Goal: Task Accomplishment & Management: Complete application form

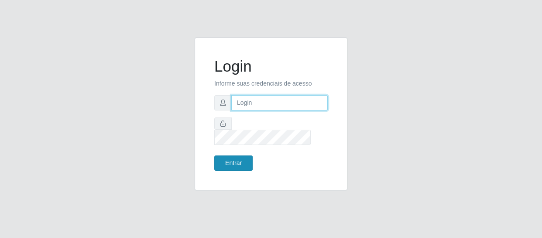
type input "erivan@B11"
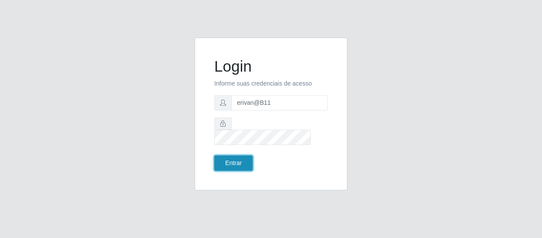
click at [246, 155] on button "Entrar" at bounding box center [233, 162] width 38 height 15
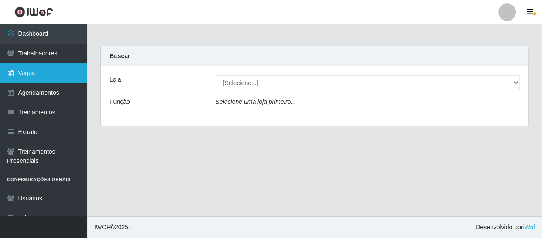
click at [31, 72] on link "Vagas" at bounding box center [43, 73] width 87 height 20
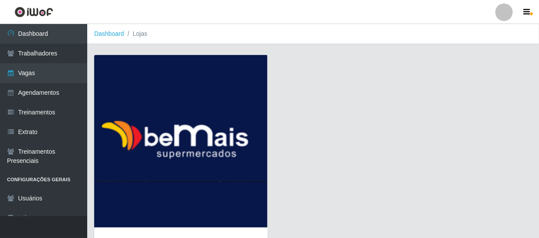
click at [174, 150] on img at bounding box center [181, 141] width 174 height 172
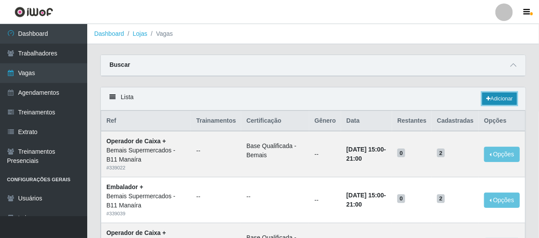
click at [487, 98] on icon at bounding box center [488, 98] width 4 height 5
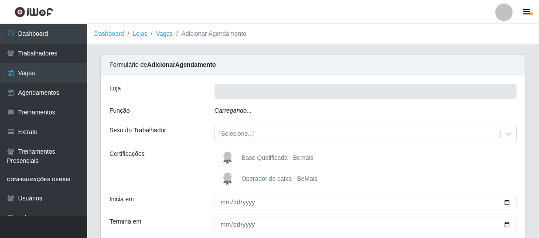
type input "Bemais Supermercados - B11 Manaíra"
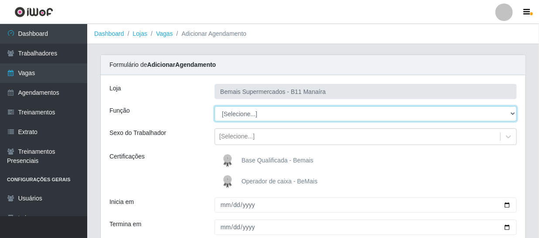
click at [252, 115] on select "[Selecione...] ASG ASG + ASG ++ Auxiliar de Estacionamento Auxiliar de Estacion…" at bounding box center [366, 113] width 302 height 15
select select "72"
click at [215, 106] on select "[Selecione...] ASG ASG + ASG ++ Auxiliar de Estacionamento Auxiliar de Estacion…" at bounding box center [366, 113] width 302 height 15
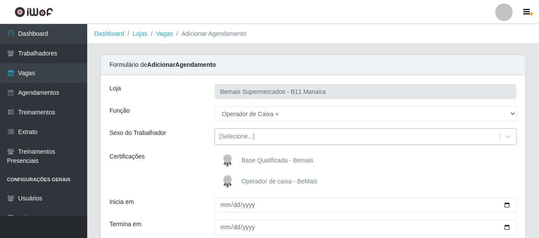
click at [237, 134] on div "[Selecione...]" at bounding box center [236, 136] width 35 height 9
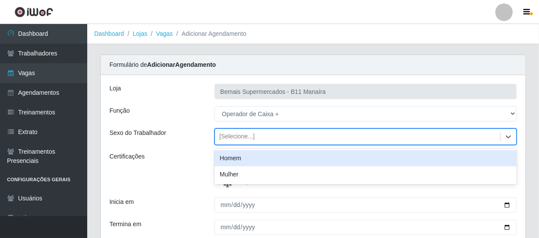
click at [238, 133] on div "[Selecione...]" at bounding box center [236, 136] width 35 height 9
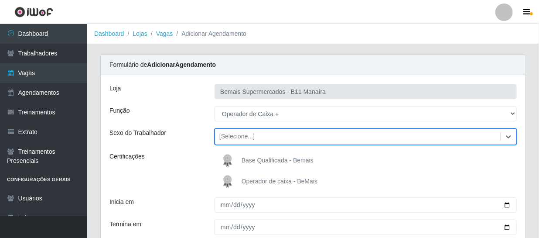
click at [227, 156] on img at bounding box center [229, 160] width 21 height 17
click at [0, 0] on input "Base Qualificada - Bemais" at bounding box center [0, 0] width 0 height 0
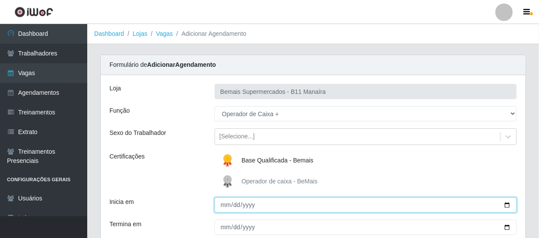
click at [225, 205] on input "Inicia em" at bounding box center [366, 204] width 302 height 15
type input "[DATE]"
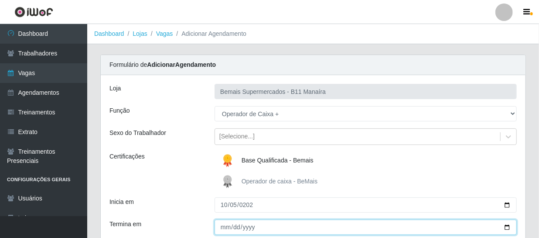
click at [223, 227] on input "Termina em" at bounding box center [366, 226] width 302 height 15
type input "[DATE]"
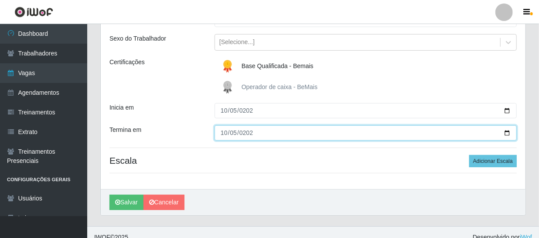
scroll to position [65, 0]
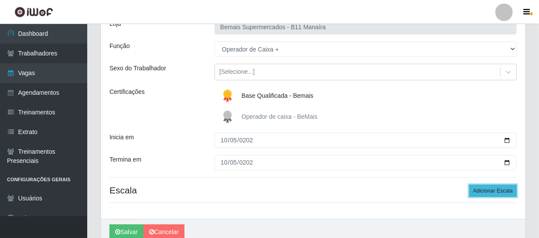
click at [495, 190] on button "Adicionar Escala" at bounding box center [493, 190] width 48 height 12
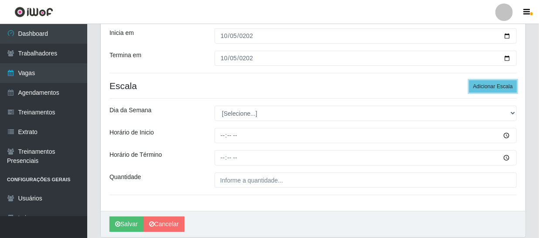
scroll to position [201, 0]
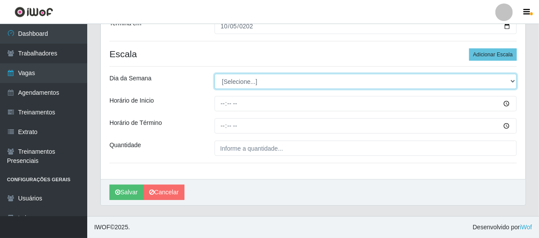
click at [222, 83] on select "[Selecione...] Segunda Terça Quarta Quinta Sexta Sábado Domingo" at bounding box center [366, 81] width 302 height 15
click at [257, 82] on select "[Selecione...] Segunda Terça Quarta Quinta Sexta Sábado Domingo" at bounding box center [366, 81] width 302 height 15
select select "0"
click at [215, 74] on select "[Selecione...] Segunda Terça Quarta Quinta Sexta Sábado Domingo" at bounding box center [366, 81] width 302 height 15
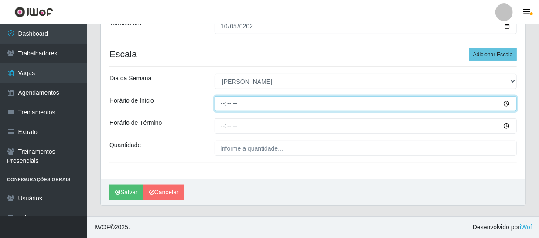
click at [223, 102] on input "Horário de Inicio" at bounding box center [366, 103] width 302 height 15
type input "08:00"
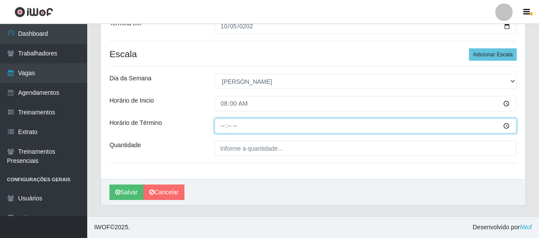
click at [221, 128] on input "Horário de Término" at bounding box center [366, 125] width 302 height 15
type input "14:00"
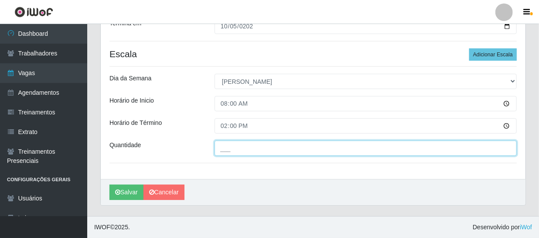
click at [250, 146] on input "___" at bounding box center [366, 147] width 302 height 15
type input "1__"
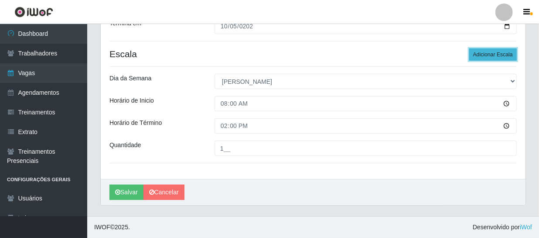
click at [493, 52] on button "Adicionar Escala" at bounding box center [493, 54] width 48 height 12
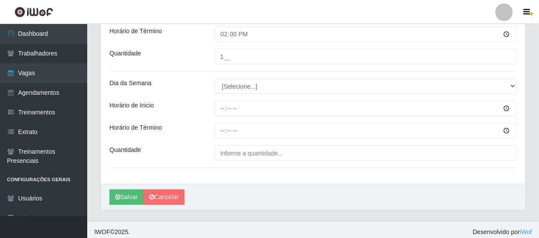
scroll to position [297, 0]
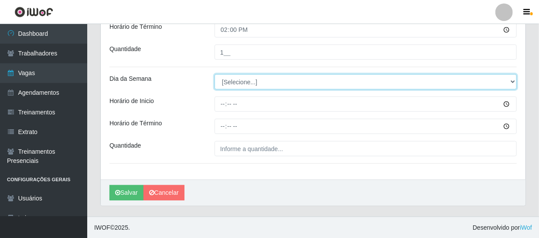
click at [231, 83] on select "[Selecione...] Segunda Terça Quarta Quinta Sexta Sábado Domingo" at bounding box center [366, 81] width 302 height 15
select select "0"
click at [215, 74] on select "[Selecione...] Segunda Terça Quarta Quinta Sexta Sábado Domingo" at bounding box center [366, 81] width 302 height 15
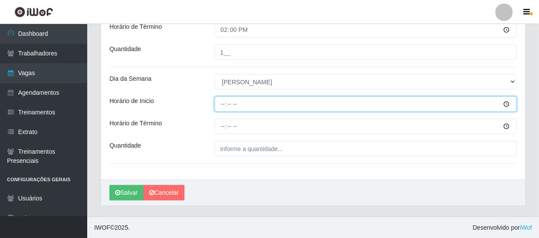
click at [221, 104] on input "Horário de Inicio" at bounding box center [366, 103] width 302 height 15
type input "09:00"
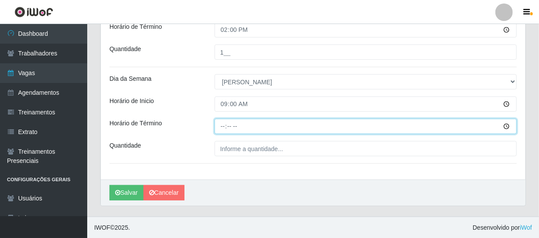
click at [225, 123] on input "Horário de Término" at bounding box center [366, 126] width 302 height 15
type input "15:00"
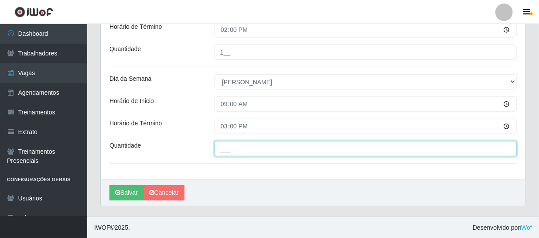
click at [248, 145] on input "___" at bounding box center [366, 148] width 302 height 15
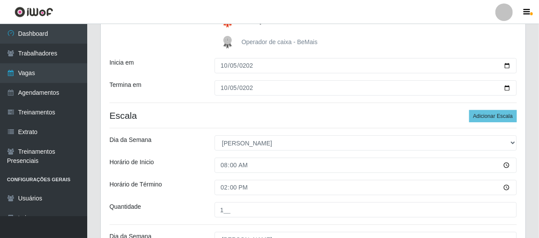
scroll to position [138, 0]
type input "2__"
click at [490, 119] on button "Adicionar Escala" at bounding box center [493, 117] width 48 height 12
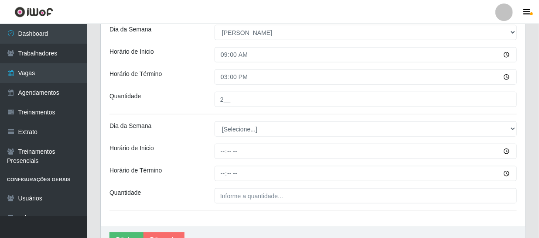
scroll to position [392, 0]
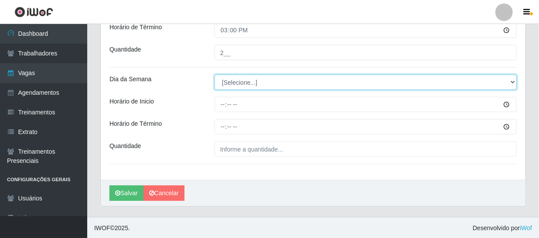
click at [237, 79] on select "[Selecione...] Segunda Terça Quarta Quinta Sexta Sábado Domingo" at bounding box center [366, 82] width 302 height 15
select select "0"
click at [215, 75] on select "[Selecione...] Segunda Terça Quarta Quinta Sexta Sábado Domingo" at bounding box center [366, 82] width 302 height 15
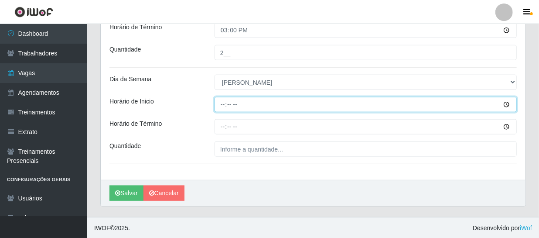
click at [221, 102] on input "Horário de Inicio" at bounding box center [366, 104] width 302 height 15
type input "15:00"
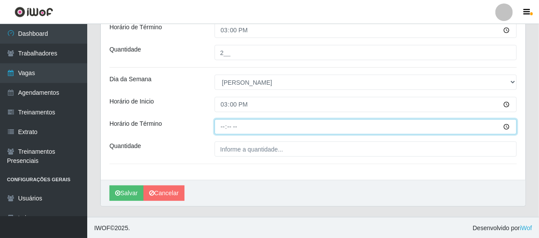
click at [222, 131] on input "Horário de Término" at bounding box center [366, 126] width 302 height 15
type input "21:00"
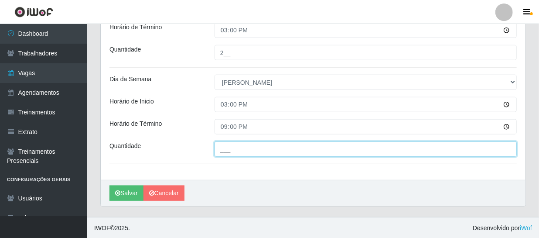
click at [231, 151] on input "___" at bounding box center [366, 148] width 302 height 15
type input "3__"
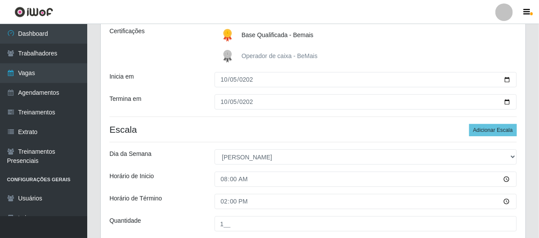
scroll to position [75, 0]
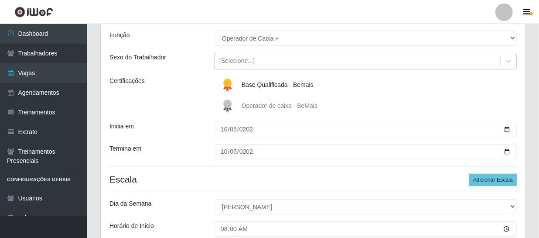
click at [261, 54] on div "[Selecione...]" at bounding box center [357, 61] width 285 height 14
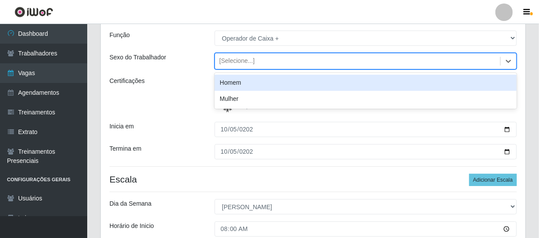
click at [174, 91] on div "Certificações" at bounding box center [155, 95] width 105 height 38
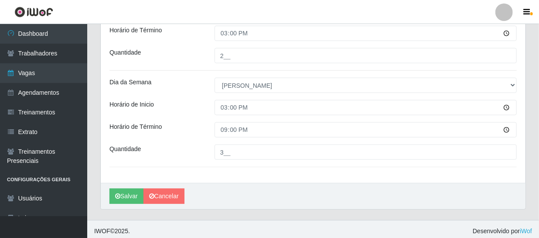
scroll to position [392, 0]
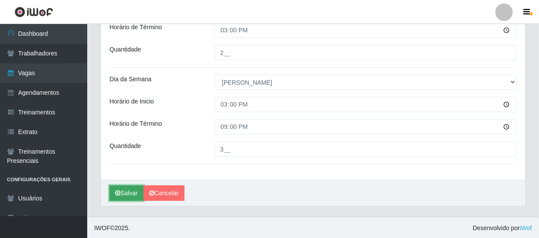
click at [127, 193] on button "Salvar" at bounding box center [126, 192] width 34 height 15
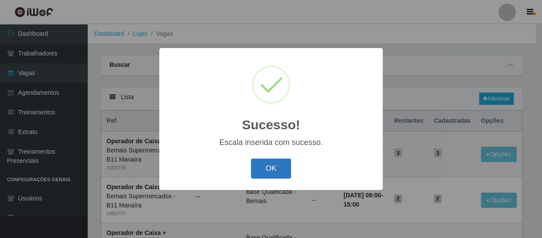
click at [270, 169] on button "OK" at bounding box center [271, 168] width 41 height 20
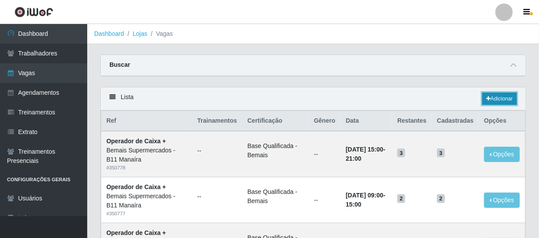
click at [493, 97] on link "Adicionar" at bounding box center [499, 98] width 34 height 12
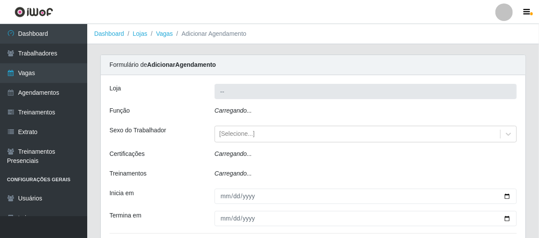
type input "Bemais Supermercados - B11 Manaíra"
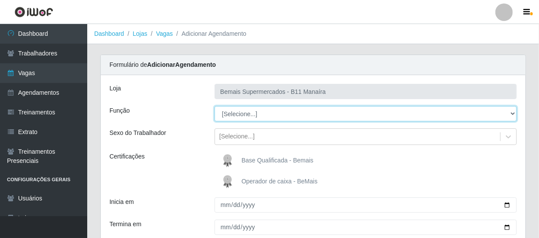
click at [249, 113] on select "[Selecione...] ASG ASG + ASG ++ Auxiliar de Estacionamento Auxiliar de Estacion…" at bounding box center [366, 113] width 302 height 15
select select "72"
click at [215, 106] on select "[Selecione...] ASG ASG + ASG ++ Auxiliar de Estacionamento Auxiliar de Estacion…" at bounding box center [366, 113] width 302 height 15
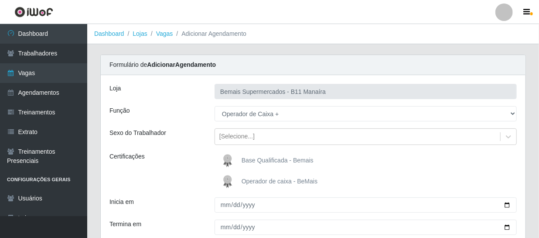
click at [227, 155] on img at bounding box center [229, 160] width 21 height 17
click at [0, 0] on input "Base Qualificada - Bemais" at bounding box center [0, 0] width 0 height 0
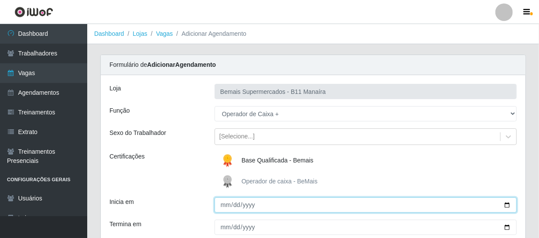
click at [223, 206] on input "Inicia em" at bounding box center [366, 204] width 302 height 15
type input "[DATE]"
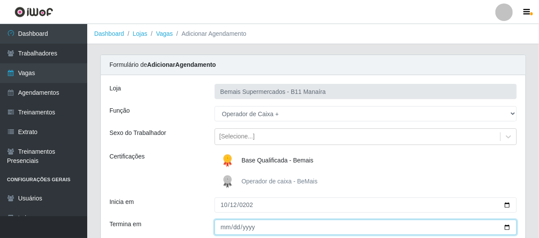
click at [223, 229] on input "Termina em" at bounding box center [366, 226] width 302 height 15
type input "[DATE]"
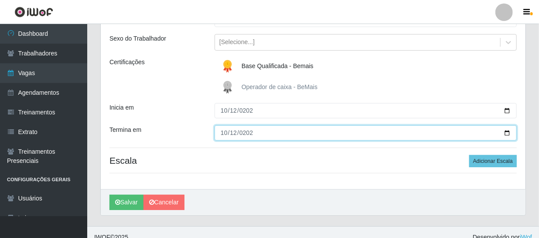
scroll to position [104, 0]
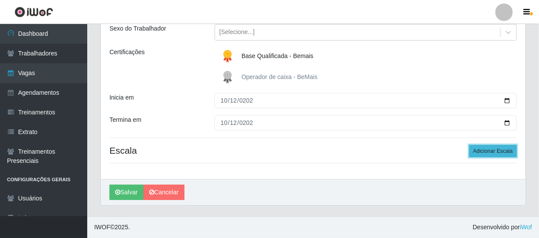
click at [481, 148] on button "Adicionar Escala" at bounding box center [493, 151] width 48 height 12
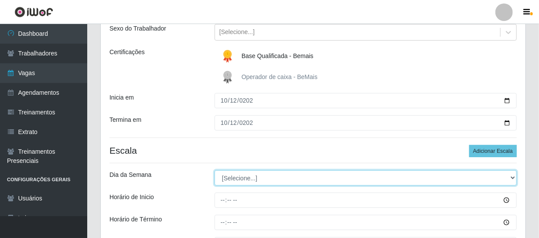
click at [243, 179] on select "[Selecione...] Segunda Terça Quarta Quinta Sexta Sábado Domingo" at bounding box center [366, 177] width 302 height 15
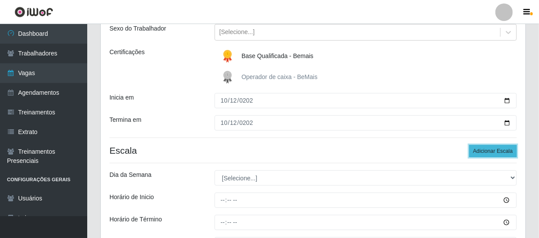
click at [489, 153] on button "Adicionar Escala" at bounding box center [493, 151] width 48 height 12
click at [490, 153] on button "Adicionar Escala" at bounding box center [493, 151] width 48 height 12
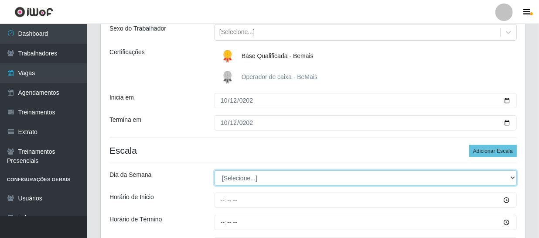
click at [243, 179] on select "[Selecione...] Segunda Terça Quarta Quinta Sexta Sábado Domingo" at bounding box center [366, 177] width 302 height 15
select select "0"
click at [215, 170] on select "[Selecione...] Segunda Terça Quarta Quinta Sexta Sábado Domingo" at bounding box center [366, 177] width 302 height 15
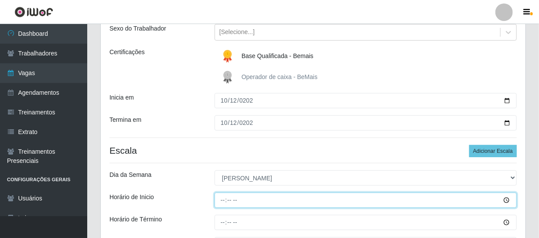
click at [219, 201] on input "Horário de Inicio" at bounding box center [366, 199] width 302 height 15
type input "08:00"
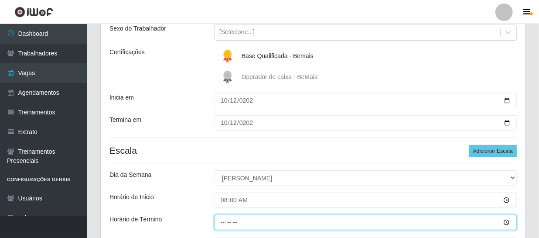
click at [224, 224] on input "Horário de Término" at bounding box center [366, 222] width 302 height 15
type input "14:00"
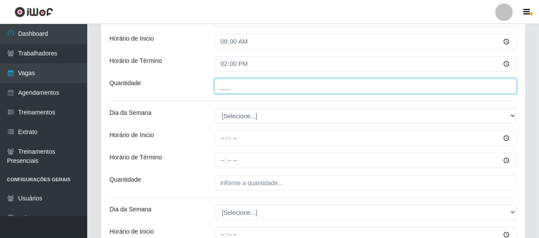
click at [235, 87] on input "___" at bounding box center [366, 85] width 302 height 15
type input "1__"
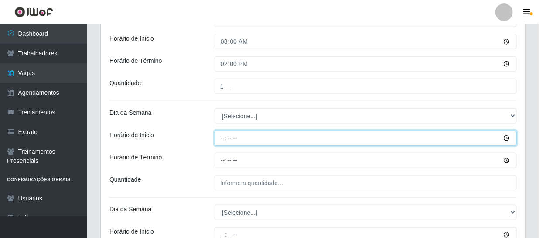
click at [238, 139] on input "Horário de Inicio" at bounding box center [366, 137] width 302 height 15
type input "09:00"
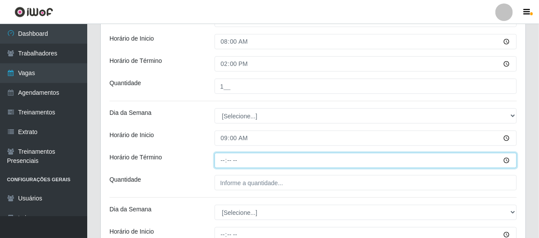
click at [223, 160] on input "Horário de Término" at bounding box center [366, 160] width 302 height 15
type input "15:00"
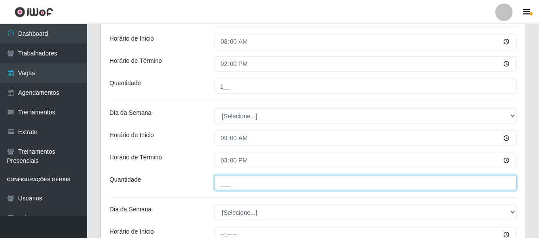
click at [239, 182] on input "___" at bounding box center [366, 182] width 302 height 15
type input "2__"
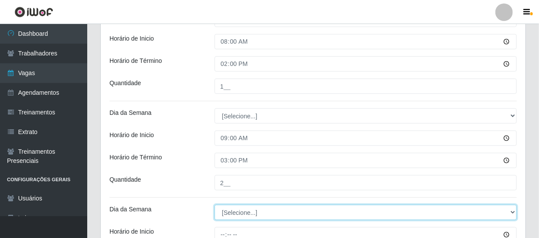
click at [241, 214] on select "[Selecione...] Segunda Terça Quarta Quinta Sexta Sábado Domingo" at bounding box center [366, 212] width 302 height 15
select select "0"
click at [215, 205] on select "[Selecione...] Segunda Terça Quarta Quinta Sexta Sábado Domingo" at bounding box center [366, 212] width 302 height 15
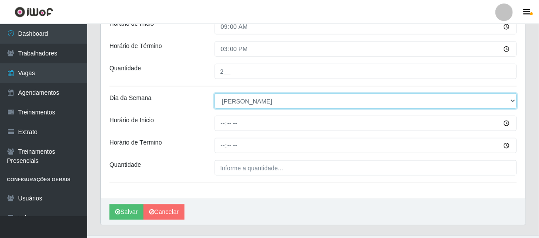
scroll to position [392, 0]
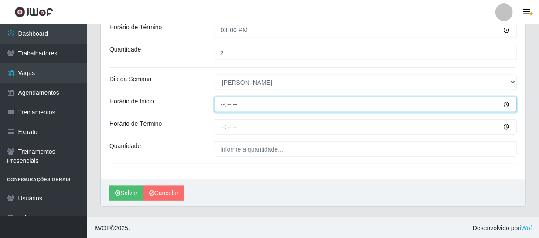
click at [222, 102] on input "Horário de Inicio" at bounding box center [366, 104] width 302 height 15
type input "15:00"
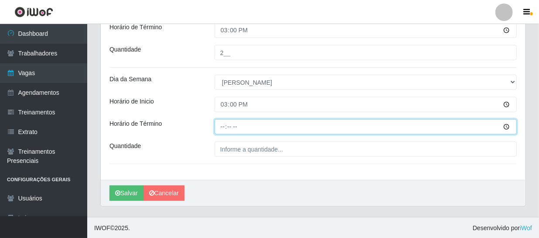
click at [227, 128] on input "Horário de Término" at bounding box center [366, 126] width 302 height 15
type input "21:00"
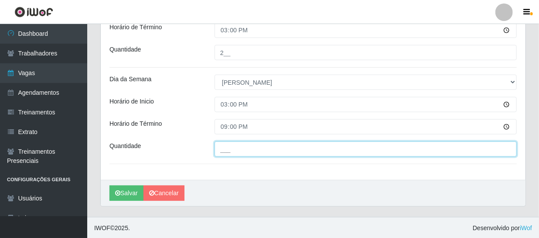
click at [235, 146] on input "___" at bounding box center [366, 148] width 302 height 15
type input "3__"
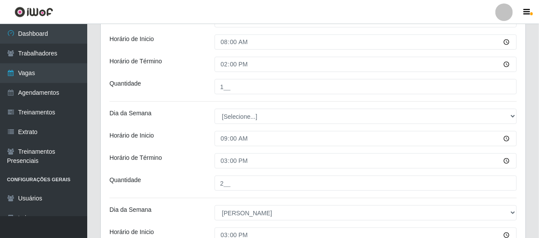
scroll to position [194, 0]
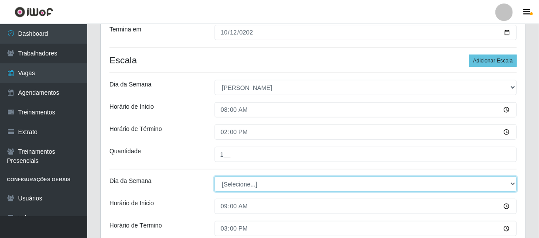
click at [253, 182] on select "[Selecione...] Segunda Terça Quarta Quinta Sexta Sábado Domingo" at bounding box center [366, 183] width 302 height 15
select select "0"
click at [215, 176] on select "[Selecione...] Segunda Terça Quarta Quinta Sexta Sábado Domingo" at bounding box center [366, 183] width 302 height 15
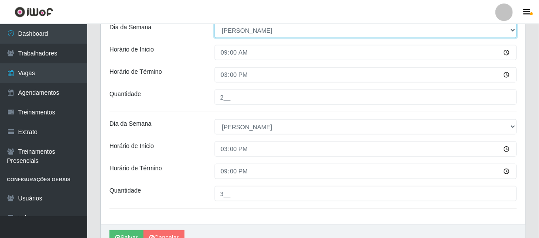
scroll to position [353, 0]
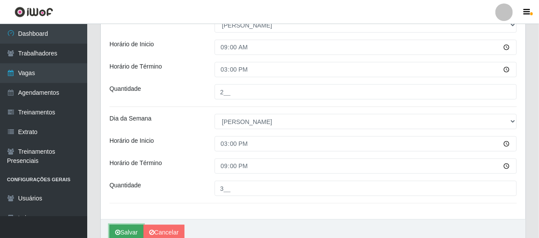
click at [128, 228] on button "Salvar" at bounding box center [126, 232] width 34 height 15
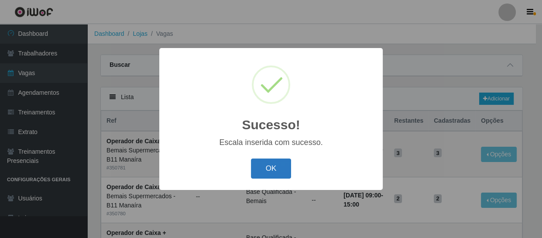
click at [277, 168] on button "OK" at bounding box center [271, 168] width 41 height 20
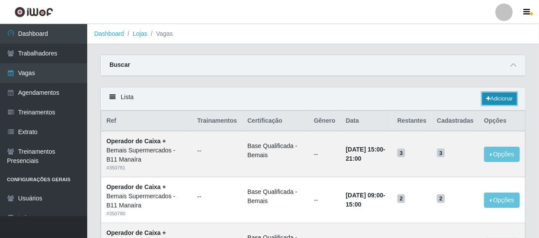
click at [484, 98] on link "Adicionar" at bounding box center [499, 98] width 34 height 12
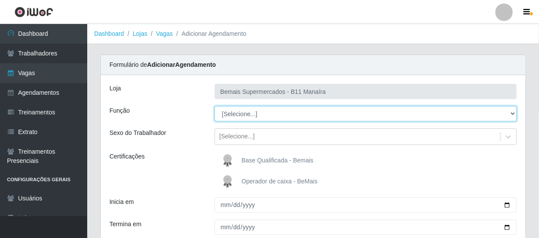
drag, startPoint x: 259, startPoint y: 112, endPoint x: 257, endPoint y: 120, distance: 8.3
click at [259, 112] on select "[Selecione...] ASG ASG + ASG ++ Auxiliar de Estacionamento Auxiliar de Estacion…" at bounding box center [366, 113] width 302 height 15
select select "72"
click at [215, 106] on select "[Selecione...] ASG ASG + ASG ++ Auxiliar de Estacionamento Auxiliar de Estacion…" at bounding box center [366, 113] width 302 height 15
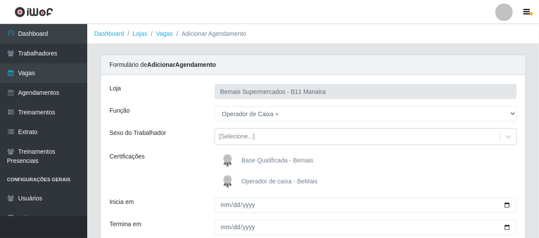
click at [224, 158] on img at bounding box center [229, 160] width 21 height 17
click at [0, 0] on input "Base Qualificada - Bemais" at bounding box center [0, 0] width 0 height 0
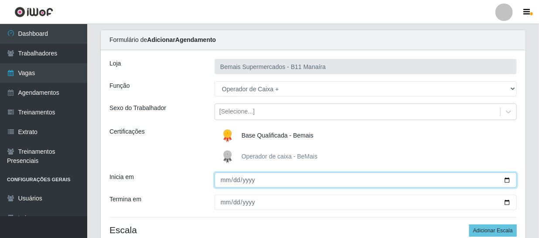
click at [225, 177] on input "Inicia em" at bounding box center [366, 179] width 302 height 15
type input "[DATE]"
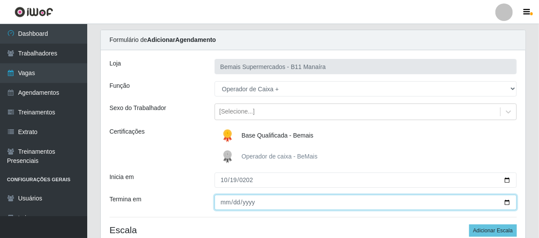
click at [224, 200] on input "Termina em" at bounding box center [366, 201] width 302 height 15
type input "[DATE]"
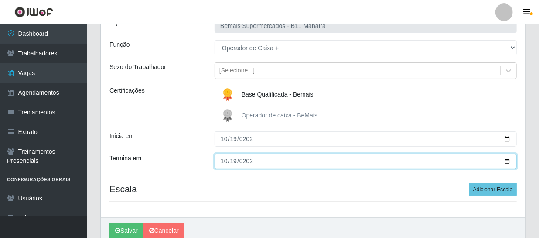
scroll to position [104, 0]
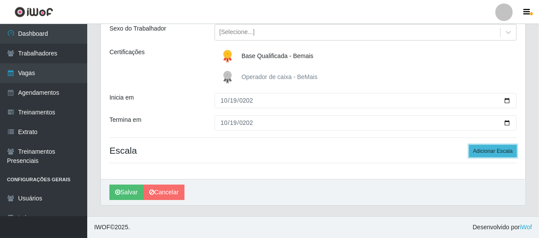
click at [490, 149] on button "Adicionar Escala" at bounding box center [493, 151] width 48 height 12
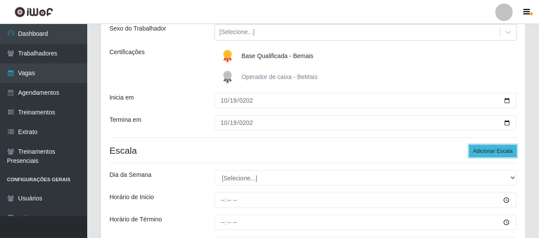
click at [485, 152] on button "Adicionar Escala" at bounding box center [493, 151] width 48 height 12
click at [492, 149] on button "Adicionar Escala" at bounding box center [493, 151] width 48 height 12
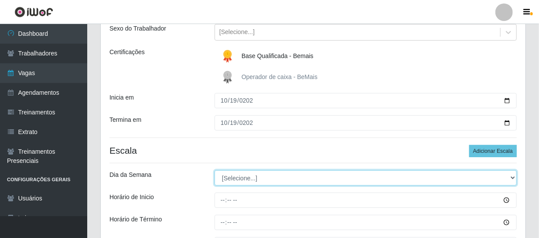
click at [244, 180] on select "[Selecione...] Segunda Terça Quarta Quinta Sexta Sábado Domingo" at bounding box center [366, 177] width 302 height 15
select select "0"
click at [215, 170] on select "[Selecione...] Segunda Terça Quarta Quinta Sexta Sábado Domingo" at bounding box center [366, 177] width 302 height 15
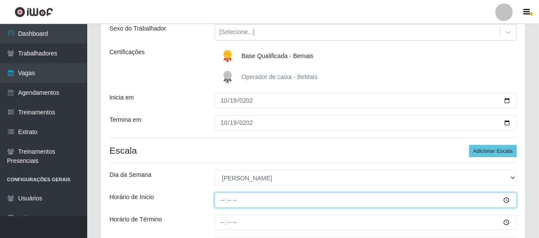
click at [218, 200] on input "Horário de Inicio" at bounding box center [366, 199] width 302 height 15
type input "08:00"
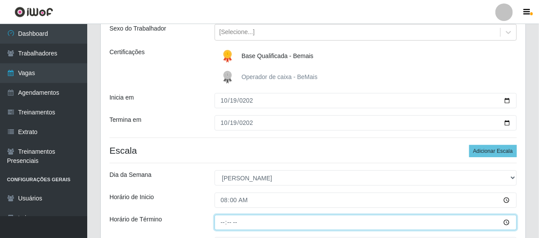
click at [222, 223] on input "Horário de Término" at bounding box center [366, 222] width 302 height 15
type input "14:00"
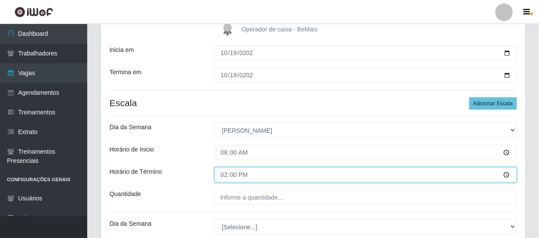
scroll to position [144, 0]
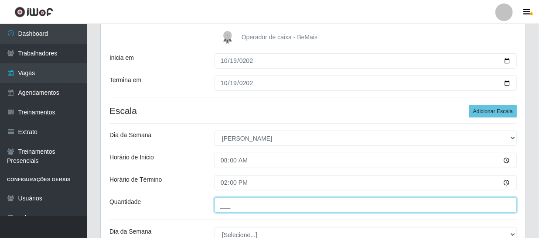
click at [248, 199] on input "___" at bounding box center [366, 204] width 302 height 15
type input "1__"
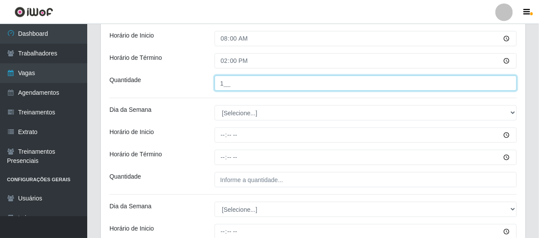
scroll to position [277, 0]
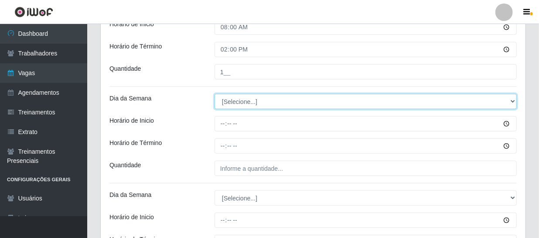
click at [248, 106] on select "[Selecione...] Segunda Terça Quarta Quinta Sexta Sábado Domingo" at bounding box center [366, 101] width 302 height 15
select select "0"
click at [215, 94] on select "[Selecione...] Segunda Terça Quarta Quinta Sexta Sábado Domingo" at bounding box center [366, 101] width 302 height 15
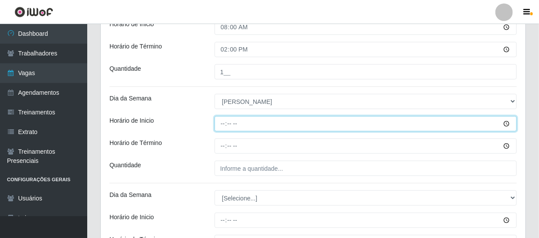
click at [220, 124] on input "Horário de Inicio" at bounding box center [366, 123] width 302 height 15
type input "09:00"
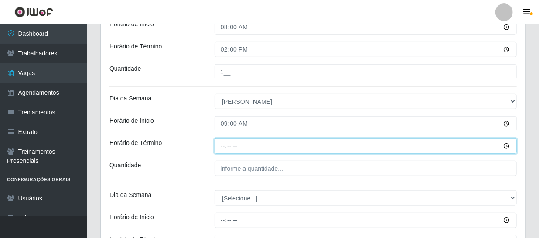
click at [219, 146] on input "Horário de Término" at bounding box center [366, 145] width 302 height 15
type input "15:00"
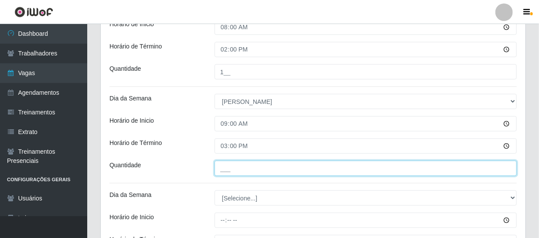
click at [249, 166] on input "___" at bounding box center [366, 167] width 302 height 15
type input "2__"
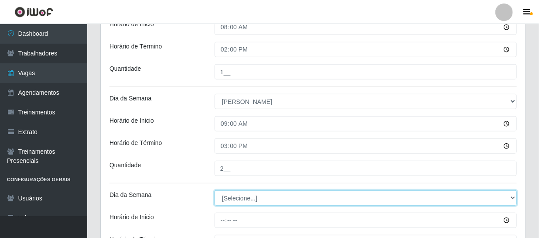
click at [238, 199] on select "[Selecione...] Segunda Terça Quarta Quinta Sexta Sábado Domingo" at bounding box center [366, 197] width 302 height 15
select select "0"
click at [215, 190] on select "[Selecione...] Segunda Terça Quarta Quinta Sexta Sábado Domingo" at bounding box center [366, 197] width 302 height 15
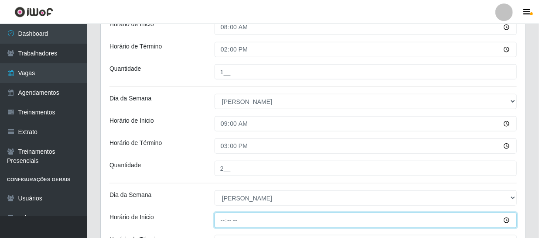
click at [235, 218] on input "Horário de Inicio" at bounding box center [366, 219] width 302 height 15
type input "15:00"
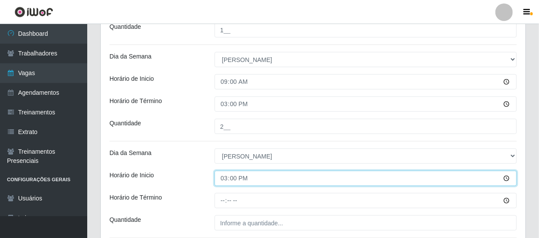
scroll to position [383, 0]
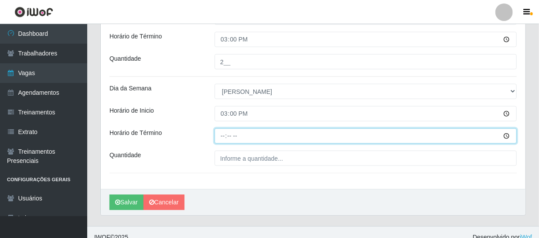
click at [227, 134] on input "Horário de Término" at bounding box center [366, 135] width 302 height 15
type input "21:00"
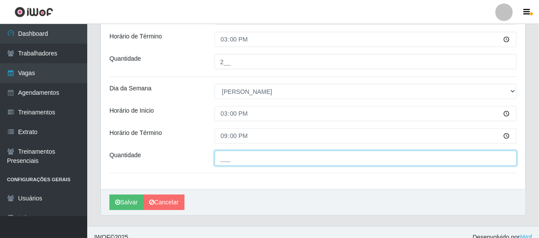
click at [242, 159] on input "___" at bounding box center [366, 157] width 302 height 15
type input "3__"
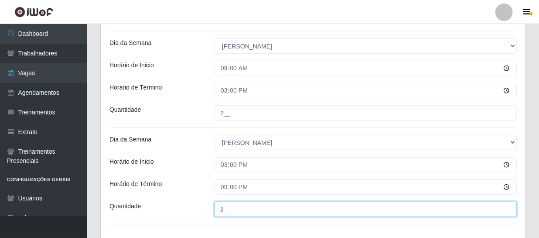
scroll to position [392, 0]
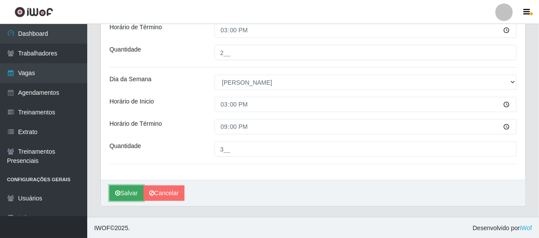
click at [130, 189] on button "Salvar" at bounding box center [126, 192] width 34 height 15
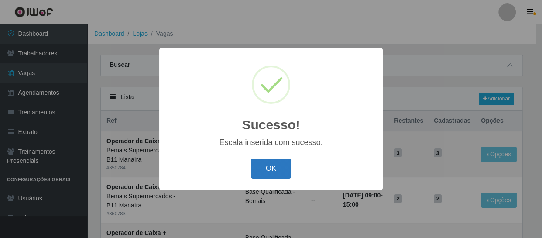
click at [259, 171] on button "OK" at bounding box center [271, 168] width 41 height 20
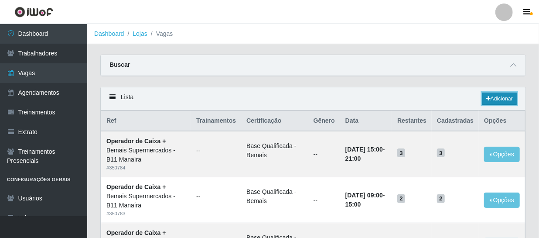
click at [494, 97] on link "Adicionar" at bounding box center [499, 98] width 34 height 12
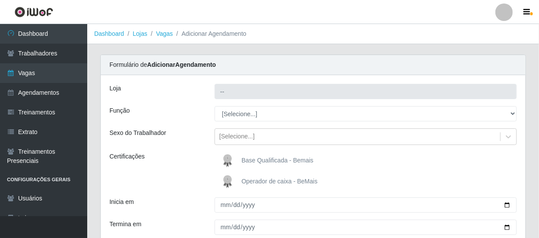
type input "Bemais Supermercados - B11 Manaíra"
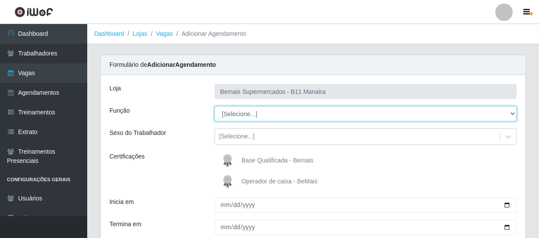
click at [242, 111] on select "[Selecione...] ASG ASG + ASG ++ Auxiliar de Estacionamento Auxiliar de Estacion…" at bounding box center [366, 113] width 302 height 15
select select "72"
click at [215, 106] on select "[Selecione...] ASG ASG + ASG ++ Auxiliar de Estacionamento Auxiliar de Estacion…" at bounding box center [366, 113] width 302 height 15
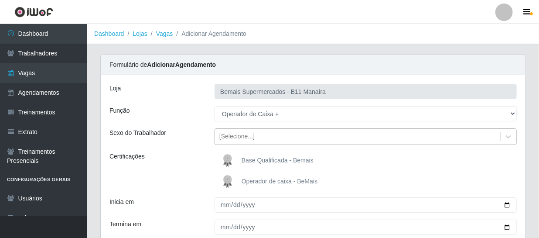
click at [238, 140] on div "[Selecione...]" at bounding box center [236, 136] width 35 height 9
click at [185, 142] on div "Sexo do Trabalhador" at bounding box center [155, 136] width 105 height 17
click at [237, 159] on img at bounding box center [229, 160] width 21 height 17
click at [0, 0] on input "Base Qualificada - Bemais" at bounding box center [0, 0] width 0 height 0
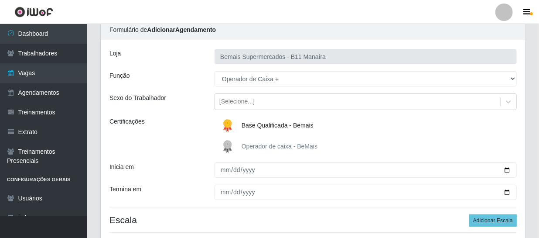
scroll to position [104, 0]
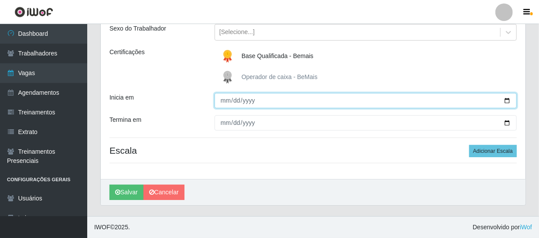
click at [225, 101] on input "Inicia em" at bounding box center [366, 100] width 302 height 15
click at [235, 99] on input "Inicia em" at bounding box center [366, 100] width 302 height 15
type input "[DATE]"
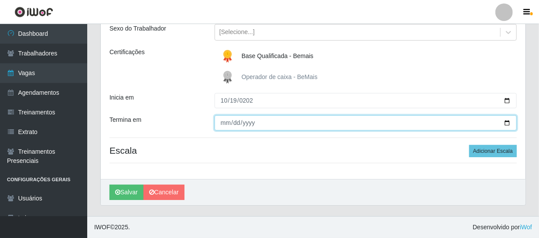
click at [221, 118] on input "Termina em" at bounding box center [366, 122] width 302 height 15
type input "0010-09-19"
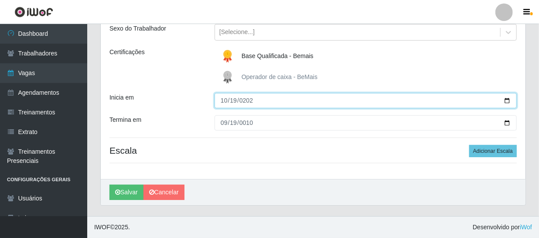
click at [222, 100] on input "[DATE]" at bounding box center [366, 100] width 302 height 15
type input "[DATE]"
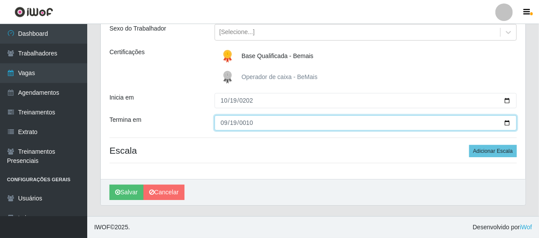
click at [224, 123] on input "0010-09-19" at bounding box center [366, 122] width 302 height 15
type input "[DATE]"
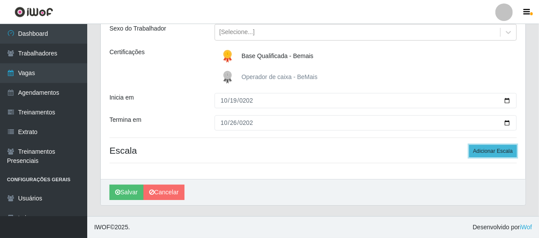
click at [483, 151] on button "Adicionar Escala" at bounding box center [493, 151] width 48 height 12
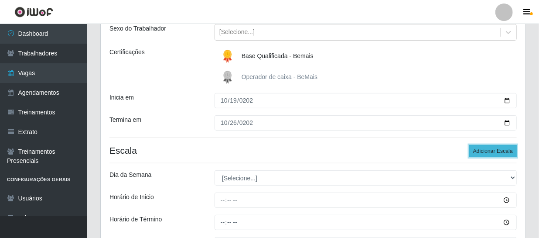
click at [485, 152] on button "Adicionar Escala" at bounding box center [493, 151] width 48 height 12
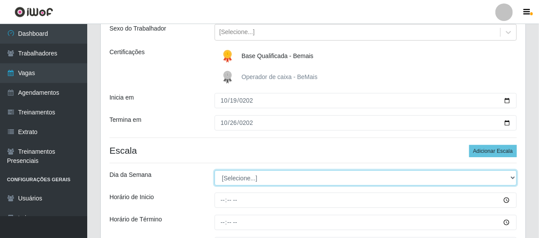
click at [250, 184] on select "[Selecione...] Segunda Terça Quarta Quinta Sexta Sábado Domingo" at bounding box center [366, 177] width 302 height 15
select select "0"
click at [215, 170] on select "[Selecione...] Segunda Terça Quarta Quinta Sexta Sábado Domingo" at bounding box center [366, 177] width 302 height 15
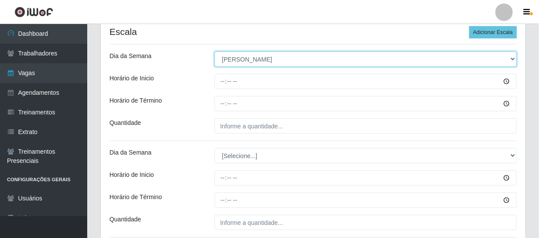
scroll to position [144, 0]
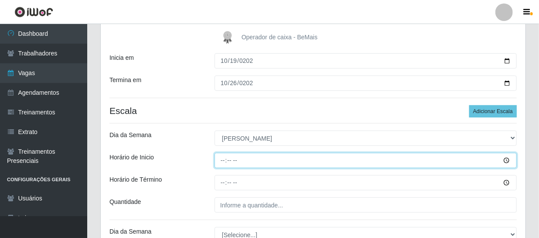
click at [222, 161] on input "Horário de Inicio" at bounding box center [366, 160] width 302 height 15
type input "08:00"
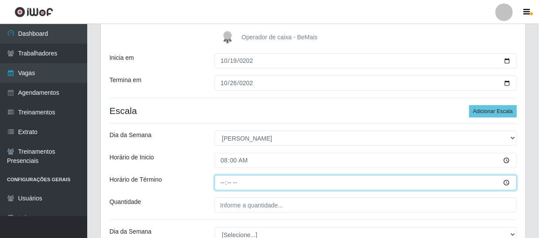
click at [222, 182] on input "Horário de Término" at bounding box center [366, 182] width 302 height 15
type input "14:00"
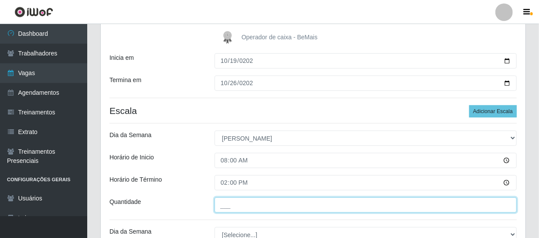
click at [236, 201] on input "___" at bounding box center [366, 204] width 302 height 15
type input "1__"
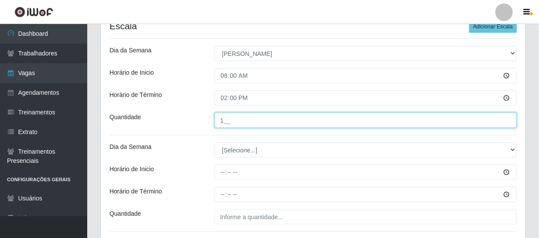
scroll to position [263, 0]
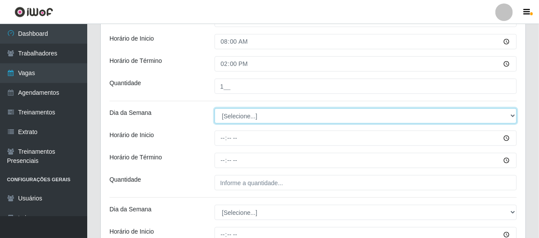
drag, startPoint x: 231, startPoint y: 113, endPoint x: 233, endPoint y: 118, distance: 4.7
click at [231, 113] on select "[Selecione...] Segunda Terça Quarta Quinta Sexta Sábado Domingo" at bounding box center [366, 115] width 302 height 15
select select "0"
click at [215, 108] on select "[Selecione...] Segunda Terça Quarta Quinta Sexta Sábado Domingo" at bounding box center [366, 115] width 302 height 15
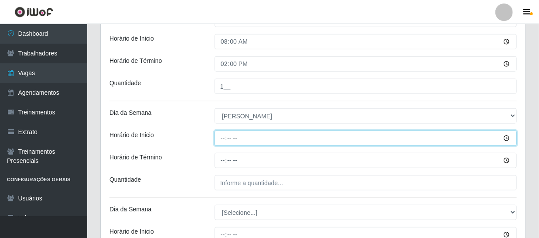
click at [222, 139] on input "Horário de Inicio" at bounding box center [366, 137] width 302 height 15
type input "09:00"
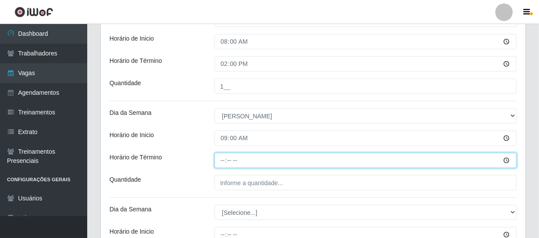
click at [222, 157] on input "Horário de Término" at bounding box center [366, 160] width 302 height 15
type input "15:00"
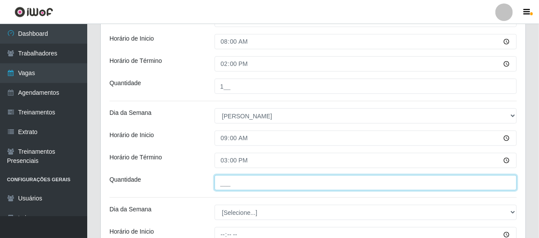
click at [246, 186] on input "___" at bounding box center [366, 182] width 302 height 15
type input "2__"
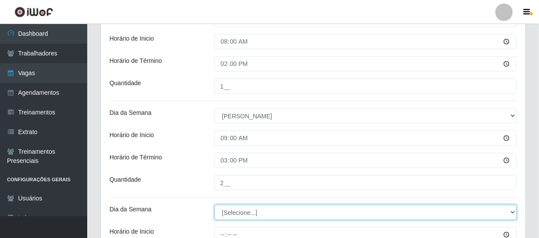
click at [241, 213] on select "[Selecione...] Segunda Terça Quarta Quinta Sexta Sábado Domingo" at bounding box center [366, 212] width 302 height 15
select select "0"
click at [215, 205] on select "[Selecione...] Segunda Terça Quarta Quinta Sexta Sábado Domingo" at bounding box center [366, 212] width 302 height 15
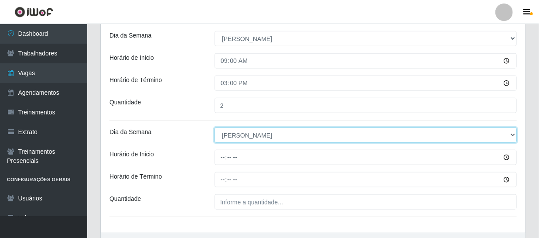
scroll to position [342, 0]
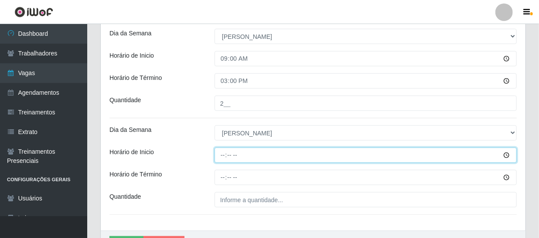
click at [222, 154] on input "Horário de Inicio" at bounding box center [366, 154] width 302 height 15
type input "15:00"
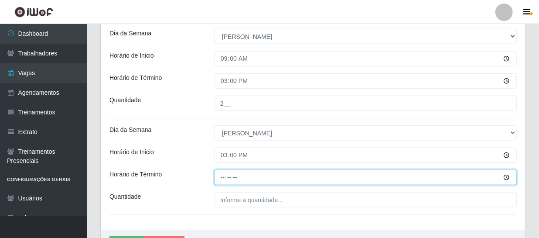
click at [222, 177] on input "Horário de Término" at bounding box center [366, 177] width 302 height 15
type input "21:00"
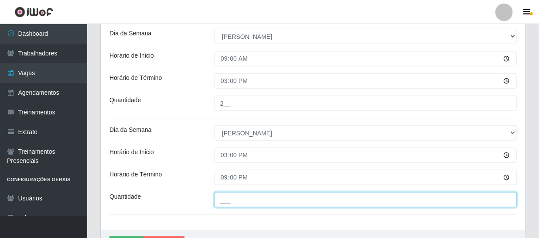
click at [229, 193] on input "___" at bounding box center [366, 199] width 302 height 15
type input "3__"
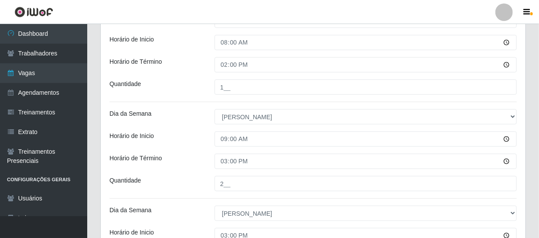
scroll to position [357, 0]
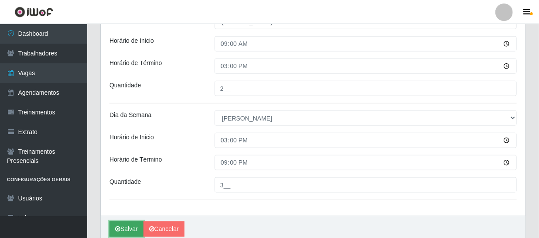
click at [131, 222] on button "Salvar" at bounding box center [126, 228] width 34 height 15
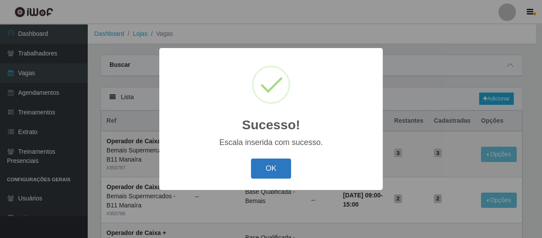
click at [274, 164] on button "OK" at bounding box center [271, 168] width 41 height 20
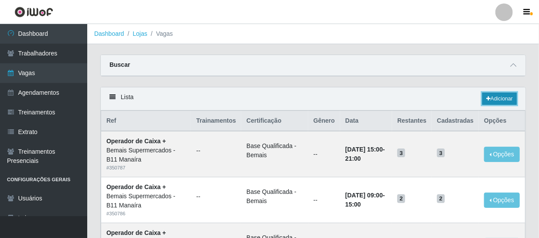
click at [496, 101] on link "Adicionar" at bounding box center [499, 98] width 34 height 12
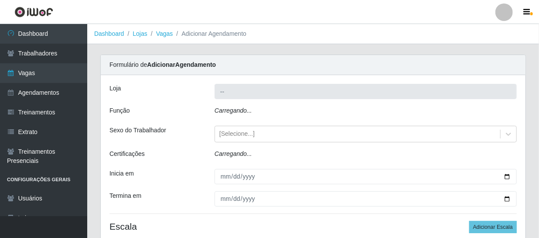
type input "Bemais Supermercados - B11 Manaíra"
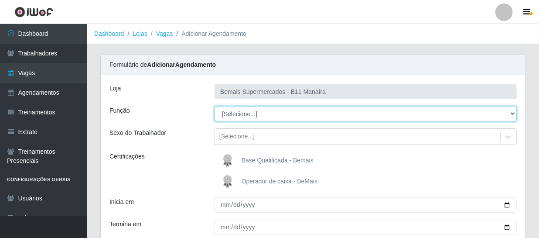
click at [246, 117] on select "[Selecione...] ASG ASG + ASG ++ Auxiliar de Estacionamento Auxiliar de Estacion…" at bounding box center [366, 113] width 302 height 15
click at [239, 110] on select "[Selecione...] ASG ASG + ASG ++ Auxiliar de Estacionamento Auxiliar de Estacion…" at bounding box center [366, 113] width 302 height 15
select select "70"
click at [215, 106] on select "[Selecione...] ASG ASG + ASG ++ Auxiliar de Estacionamento Auxiliar de Estacion…" at bounding box center [366, 113] width 302 height 15
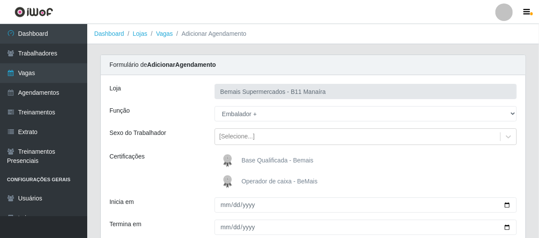
click at [230, 154] on img at bounding box center [229, 160] width 21 height 17
click at [0, 0] on input "Base Qualificada - Bemais" at bounding box center [0, 0] width 0 height 0
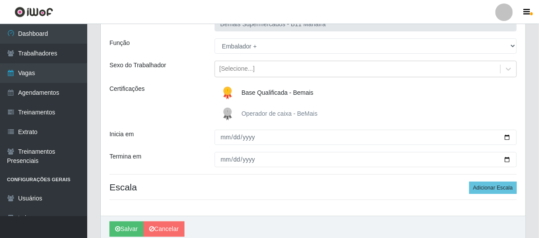
scroll to position [79, 0]
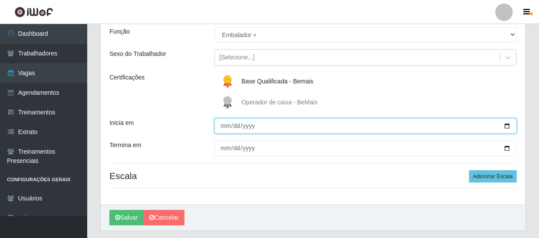
click at [223, 129] on input "Inicia em" at bounding box center [366, 125] width 302 height 15
type input "[DATE]"
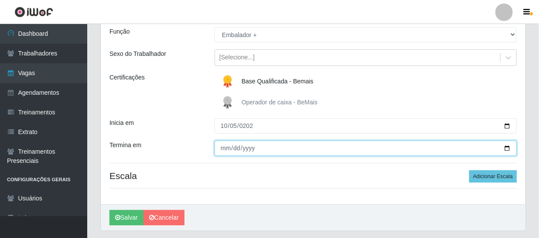
click at [225, 147] on input "Termina em" at bounding box center [366, 147] width 302 height 15
type input "[DATE]"
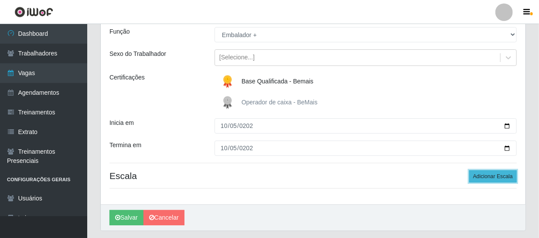
click at [486, 174] on button "Adicionar Escala" at bounding box center [493, 176] width 48 height 12
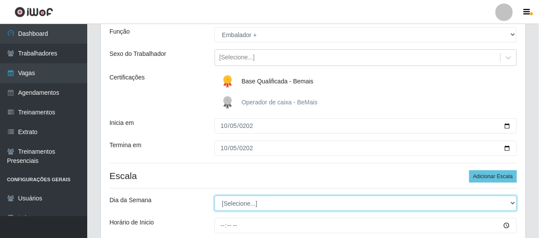
click at [242, 200] on select "[Selecione...] Segunda Terça Quarta Quinta Sexta Sábado Domingo" at bounding box center [366, 202] width 302 height 15
select select "0"
click at [215, 195] on select "[Selecione...] Segunda Terça Quarta Quinta Sexta Sábado Domingo" at bounding box center [366, 202] width 302 height 15
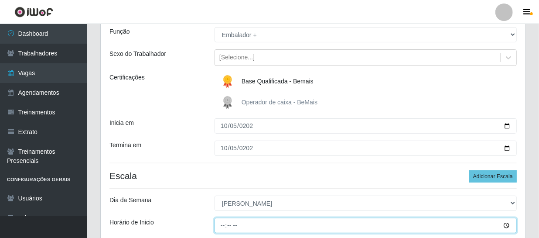
click at [222, 227] on input "Horário de Inicio" at bounding box center [366, 225] width 302 height 15
type input "09:00"
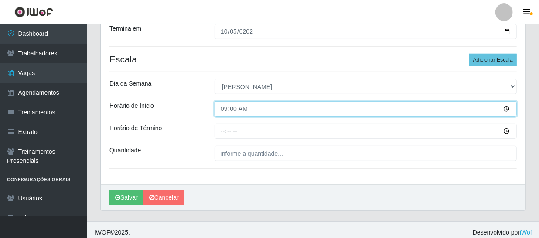
scroll to position [201, 0]
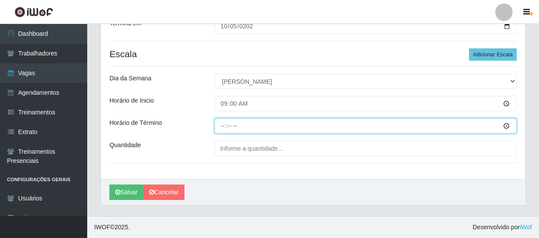
click at [221, 129] on input "Horário de Término" at bounding box center [366, 125] width 302 height 15
type input "15:00"
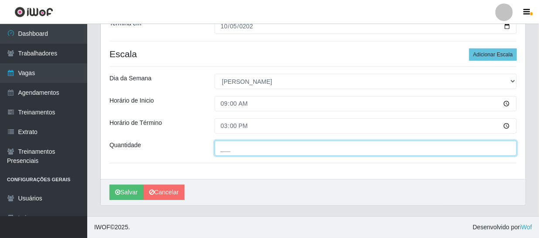
click at [250, 153] on input "___" at bounding box center [366, 147] width 302 height 15
type input "2__"
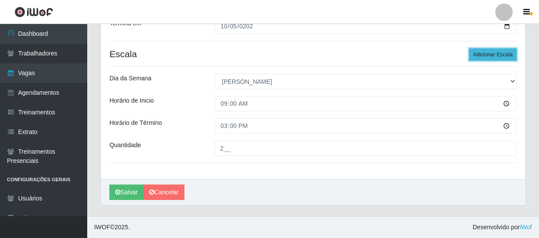
click at [475, 48] on button "Adicionar Escala" at bounding box center [493, 54] width 48 height 12
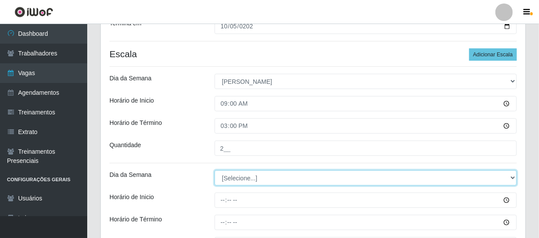
click at [245, 177] on select "[Selecione...] Segunda Terça Quarta Quinta Sexta Sábado Domingo" at bounding box center [366, 177] width 302 height 15
select select "0"
click at [215, 170] on select "[Selecione...] Segunda Terça Quarta Quinta Sexta Sábado Domingo" at bounding box center [366, 177] width 302 height 15
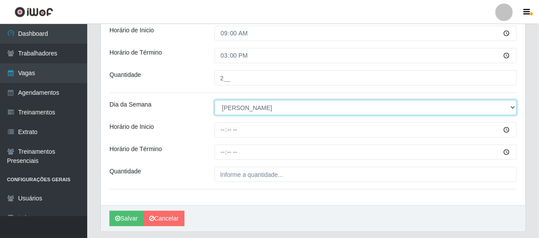
scroll to position [297, 0]
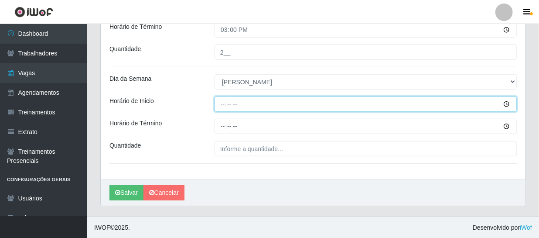
click at [222, 106] on input "Horário de Inicio" at bounding box center [366, 103] width 302 height 15
type input "15:00"
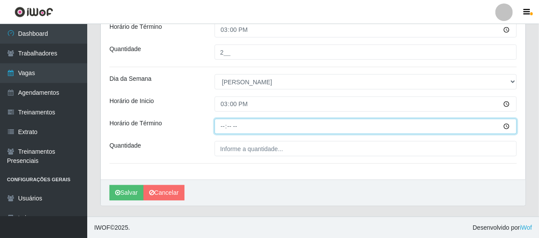
click at [222, 128] on input "Horário de Término" at bounding box center [366, 126] width 302 height 15
type input "21:00"
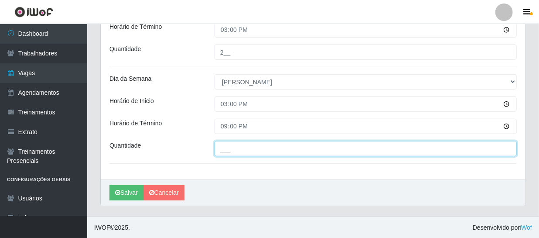
click at [256, 151] on input "___" at bounding box center [366, 148] width 302 height 15
type input "2__"
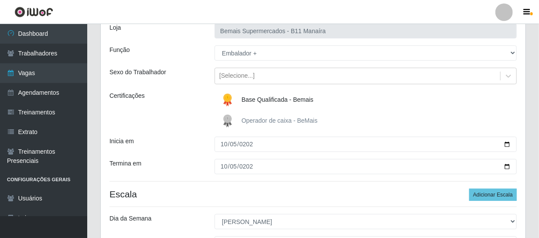
scroll to position [59, 0]
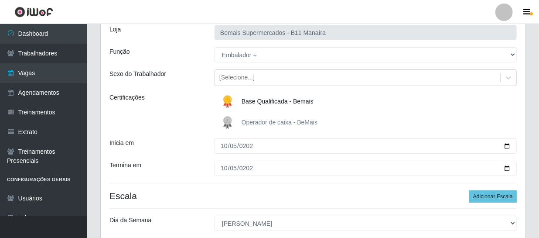
click at [229, 99] on img at bounding box center [229, 101] width 21 height 17
click at [0, 0] on input "Base Qualificada - Bemais" at bounding box center [0, 0] width 0 height 0
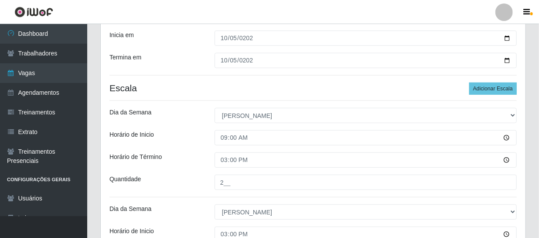
scroll to position [297, 0]
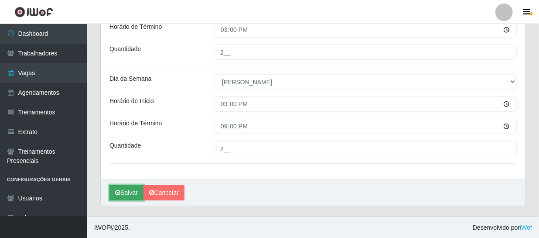
click at [124, 194] on button "Salvar" at bounding box center [126, 192] width 34 height 15
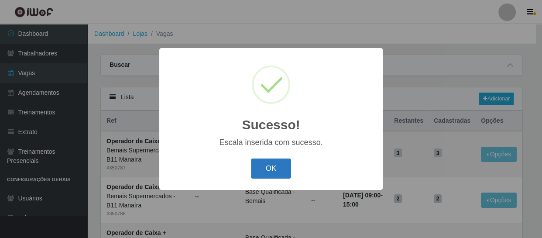
click at [279, 161] on button "OK" at bounding box center [271, 168] width 41 height 20
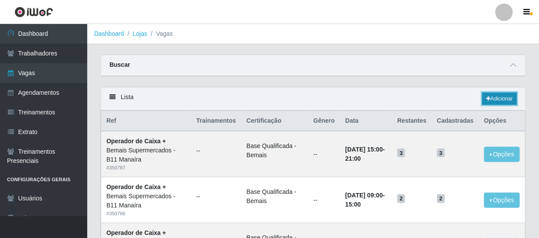
click at [490, 94] on link "Adicionar" at bounding box center [499, 98] width 34 height 12
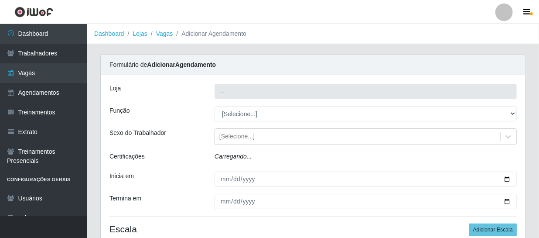
type input "Bemais Supermercados - B11 Manaíra"
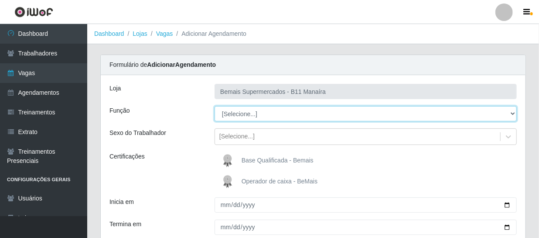
click at [237, 115] on select "[Selecione...] ASG ASG + ASG ++ Auxiliar de Estacionamento Auxiliar de Estacion…" at bounding box center [366, 113] width 302 height 15
select select "70"
click at [215, 106] on select "[Selecione...] ASG ASG + ASG ++ Auxiliar de Estacionamento Auxiliar de Estacion…" at bounding box center [366, 113] width 302 height 15
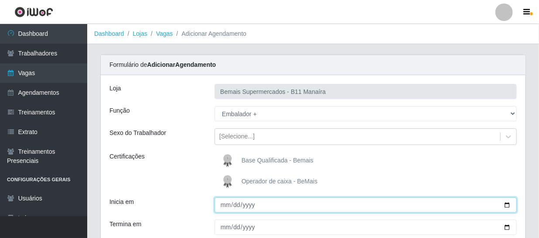
click at [222, 208] on input "Inicia em" at bounding box center [366, 204] width 302 height 15
click at [233, 205] on input "Inicia em" at bounding box center [366, 204] width 302 height 15
type input "[DATE]"
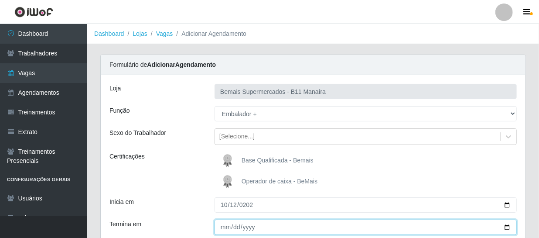
click at [225, 225] on input "Termina em" at bounding box center [366, 226] width 302 height 15
type input "[DATE]"
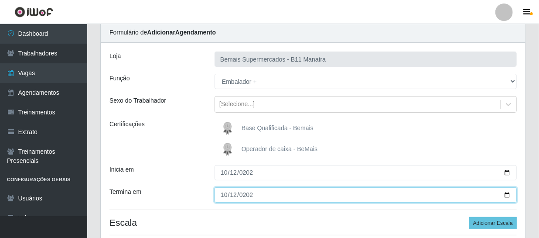
scroll to position [78, 0]
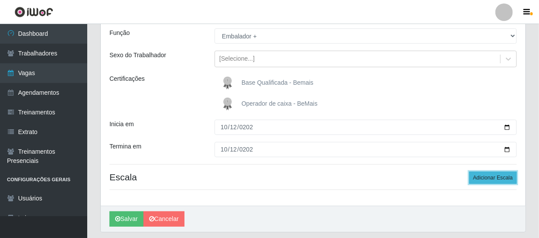
click at [479, 174] on button "Adicionar Escala" at bounding box center [493, 177] width 48 height 12
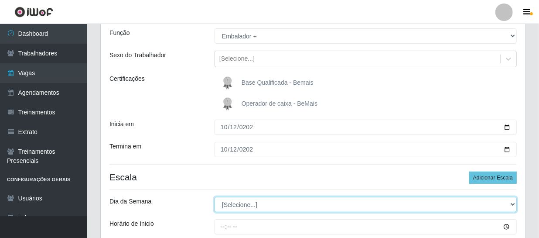
click at [240, 205] on select "[Selecione...] Segunda Terça Quarta Quinta Sexta Sábado Domingo" at bounding box center [366, 204] width 302 height 15
select select "0"
click at [215, 197] on select "[Selecione...] Segunda Terça Quarta Quinta Sexta Sábado Domingo" at bounding box center [366, 204] width 302 height 15
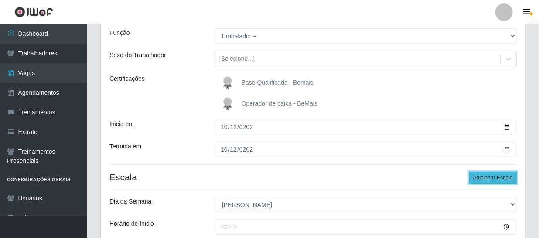
click at [484, 179] on button "Adicionar Escala" at bounding box center [493, 177] width 48 height 12
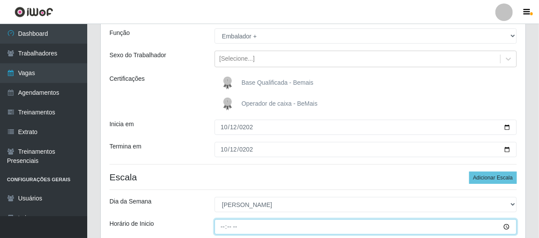
click at [225, 227] on input "Horário de Inicio" at bounding box center [366, 226] width 302 height 15
type input "09:00"
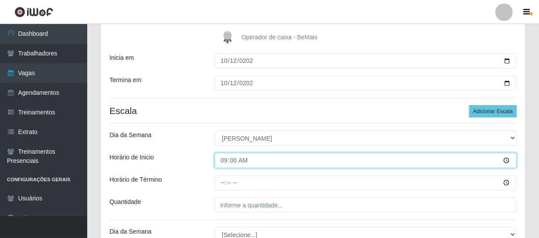
scroll to position [236, 0]
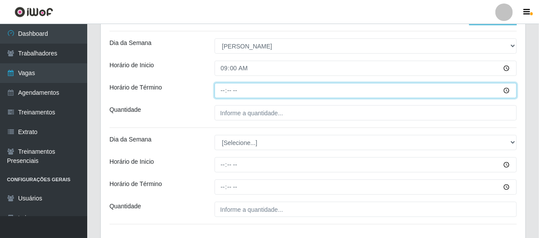
click at [221, 87] on input "Horário de Término" at bounding box center [366, 90] width 302 height 15
type input "15:00"
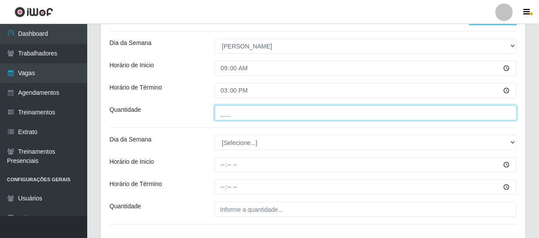
click at [245, 109] on input "___" at bounding box center [366, 112] width 302 height 15
type input "2__"
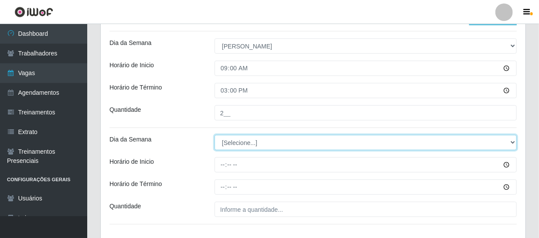
click at [242, 140] on select "[Selecione...] Segunda Terça Quarta Quinta Sexta Sábado Domingo" at bounding box center [366, 142] width 302 height 15
select select "0"
click at [215, 135] on select "[Selecione...] Segunda Terça Quarta Quinta Sexta Sábado Domingo" at bounding box center [366, 142] width 302 height 15
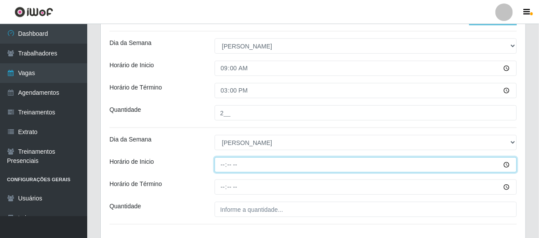
click at [227, 166] on input "Horário de Inicio" at bounding box center [366, 164] width 302 height 15
type input "15:00"
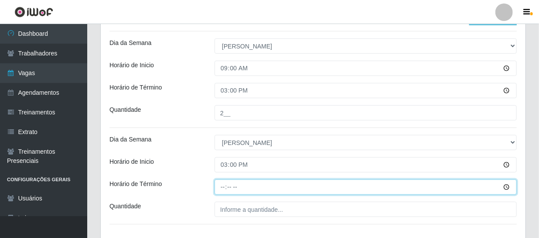
click at [222, 183] on input "Horário de Término" at bounding box center [366, 186] width 302 height 15
type input "21:00"
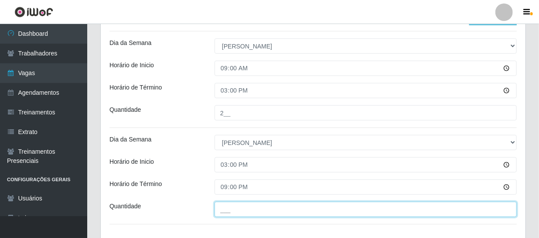
click at [242, 209] on input "___" at bounding box center [366, 208] width 302 height 15
type input "2__"
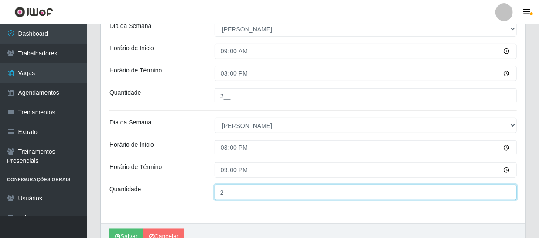
scroll to position [276, 0]
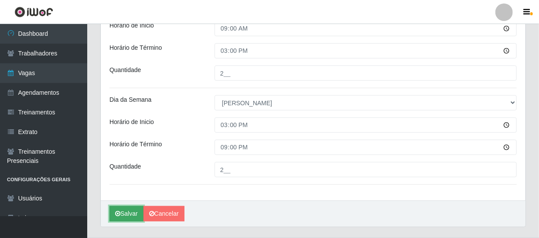
click at [131, 213] on button "Salvar" at bounding box center [126, 213] width 34 height 15
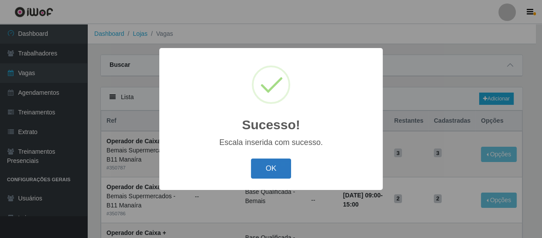
click at [265, 171] on button "OK" at bounding box center [271, 168] width 41 height 20
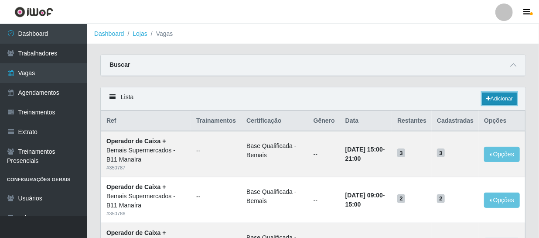
click at [510, 100] on link "Adicionar" at bounding box center [499, 98] width 34 height 12
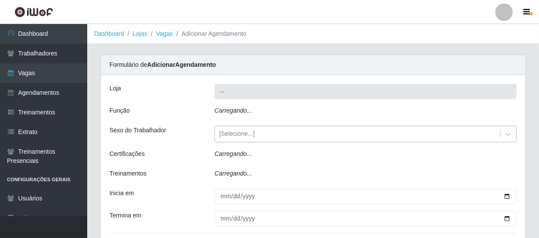
type input "Bemais Supermercados - B11 Manaíra"
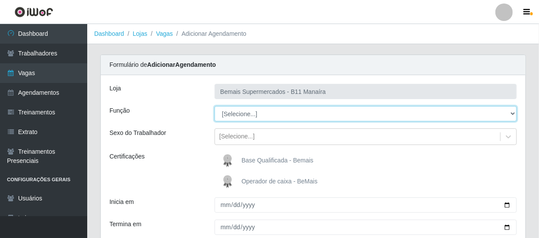
click at [245, 113] on select "[Selecione...] ASG ASG + ASG ++ Auxiliar de Estacionamento Auxiliar de Estacion…" at bounding box center [366, 113] width 302 height 15
select select "70"
click at [215, 106] on select "[Selecione...] ASG ASG + ASG ++ Auxiliar de Estacionamento Auxiliar de Estacion…" at bounding box center [366, 113] width 302 height 15
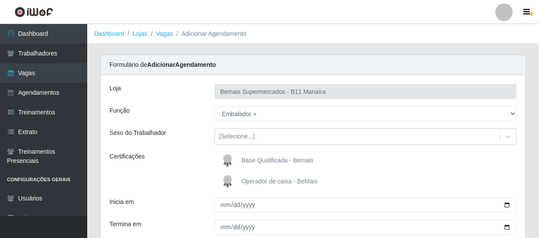
click at [236, 161] on img at bounding box center [229, 160] width 21 height 17
click at [0, 0] on input "Base Qualificada - Bemais" at bounding box center [0, 0] width 0 height 0
click at [236, 160] on img at bounding box center [229, 160] width 21 height 17
click at [0, 0] on input "Base Qualificada - Bemais" at bounding box center [0, 0] width 0 height 0
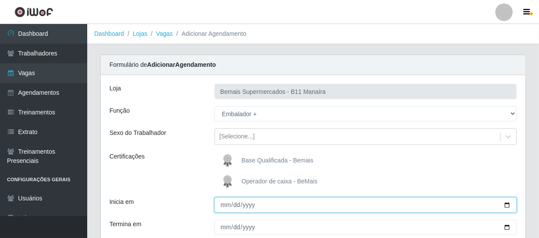
click at [223, 208] on input "Inicia em" at bounding box center [366, 204] width 302 height 15
click at [237, 203] on input "Inicia em" at bounding box center [366, 204] width 302 height 15
type input "[DATE]"
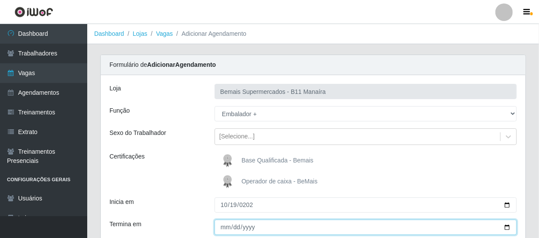
click at [222, 228] on input "Termina em" at bounding box center [366, 226] width 302 height 15
type input "[DATE]"
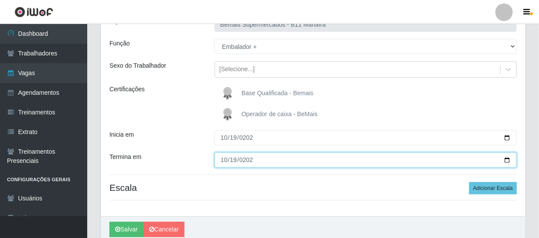
scroll to position [79, 0]
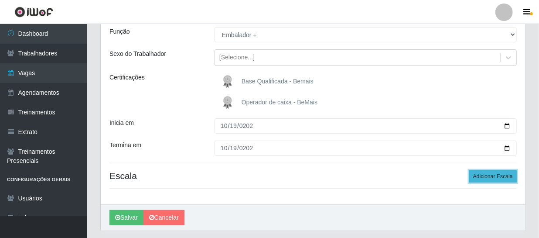
click at [501, 173] on button "Adicionar Escala" at bounding box center [493, 176] width 48 height 12
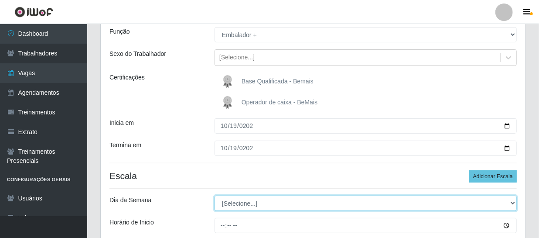
click at [249, 201] on select "[Selecione...] Segunda Terça Quarta Quinta Sexta Sábado Domingo" at bounding box center [366, 202] width 302 height 15
select select "0"
click at [215, 195] on select "[Selecione...] Segunda Terça Quarta Quinta Sexta Sábado Domingo" at bounding box center [366, 202] width 302 height 15
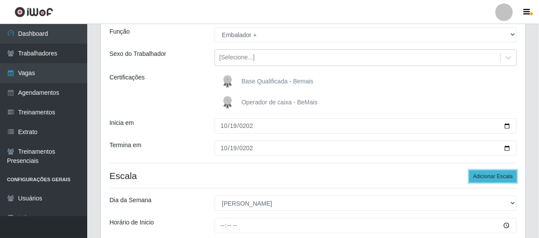
click at [501, 177] on button "Adicionar Escala" at bounding box center [493, 176] width 48 height 12
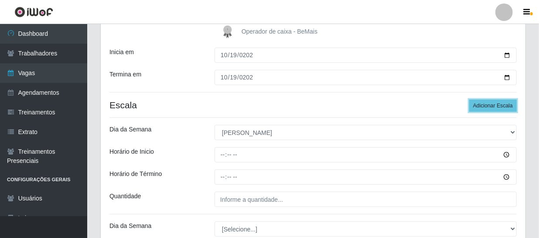
scroll to position [158, 0]
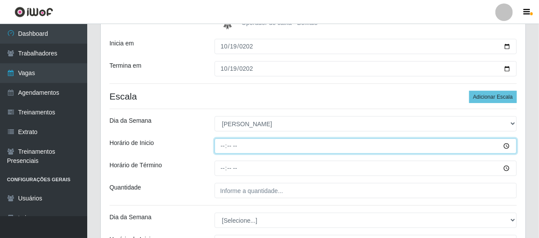
click at [224, 146] on input "Horário de Inicio" at bounding box center [366, 145] width 302 height 15
type input "09:00"
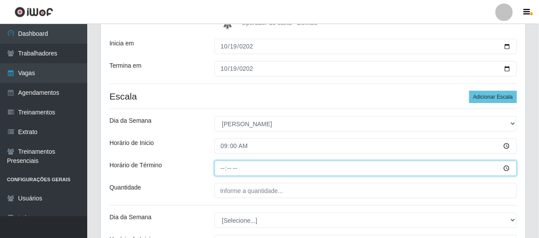
click at [225, 171] on input "Horário de Término" at bounding box center [366, 167] width 302 height 15
type input "15:00"
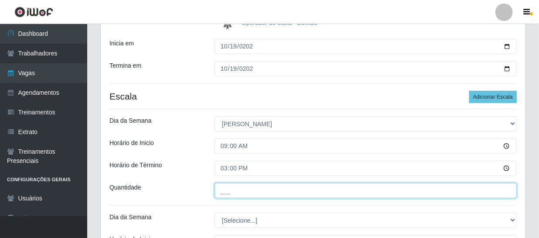
click at [227, 189] on input "___" at bounding box center [366, 190] width 302 height 15
type input "2__"
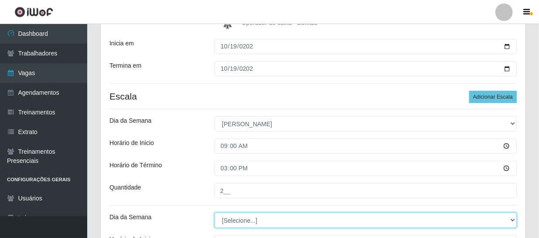
click at [247, 222] on select "[Selecione...] Segunda Terça Quarta Quinta Sexta Sábado Domingo" at bounding box center [366, 219] width 302 height 15
select select "0"
click at [215, 212] on select "[Selecione...] Segunda Terça Quarta Quinta Sexta Sábado Domingo" at bounding box center [366, 219] width 302 height 15
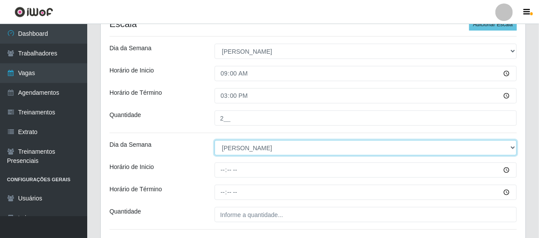
scroll to position [238, 0]
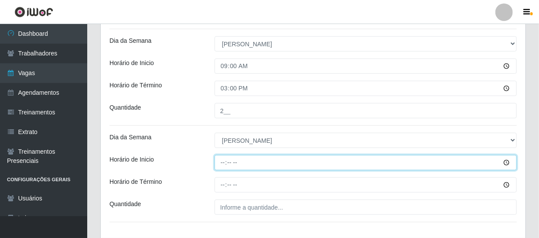
click at [225, 167] on input "Horário de Inicio" at bounding box center [366, 162] width 302 height 15
type input "15:00"
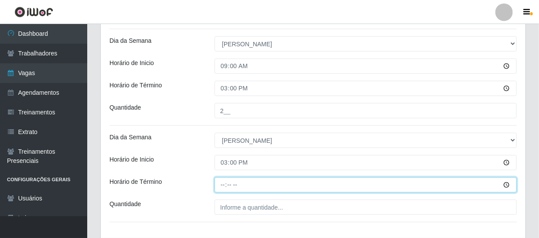
click at [222, 184] on input "Horário de Término" at bounding box center [366, 184] width 302 height 15
type input "21:00"
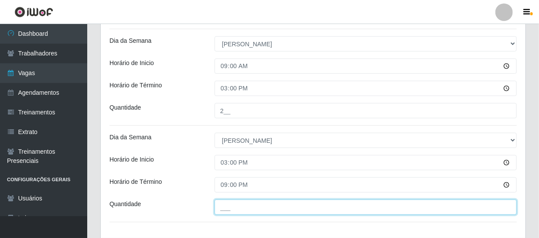
click at [244, 202] on input "___" at bounding box center [366, 206] width 302 height 15
type input "2__"
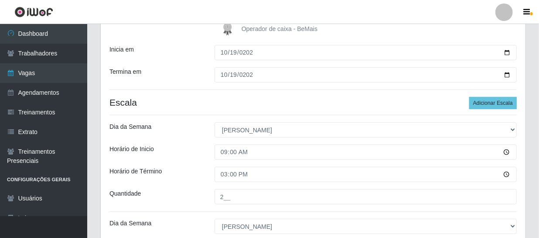
scroll to position [297, 0]
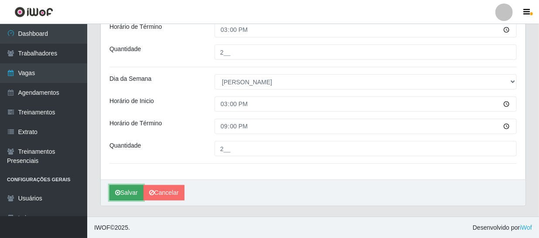
click at [123, 194] on button "Salvar" at bounding box center [126, 192] width 34 height 15
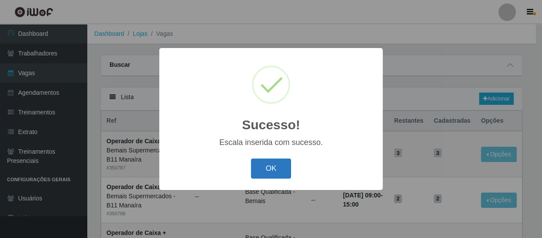
click at [265, 167] on button "OK" at bounding box center [271, 168] width 41 height 20
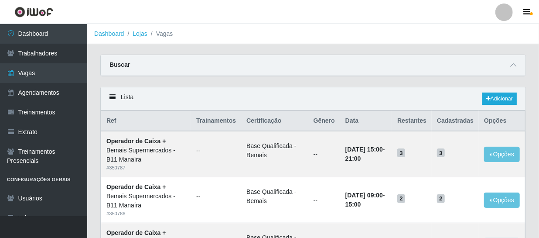
click at [514, 89] on div "Lista Adicionar" at bounding box center [313, 98] width 425 height 23
click at [507, 99] on link "Adicionar" at bounding box center [499, 98] width 34 height 12
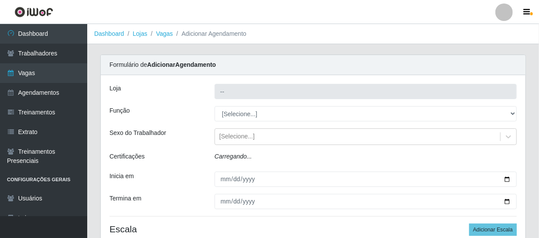
type input "Bemais Supermercados - B11 Manaíra"
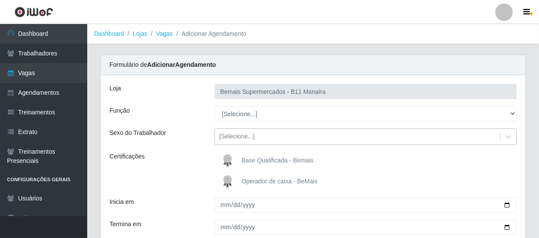
click at [240, 138] on div "[Selecione...]" at bounding box center [236, 136] width 35 height 9
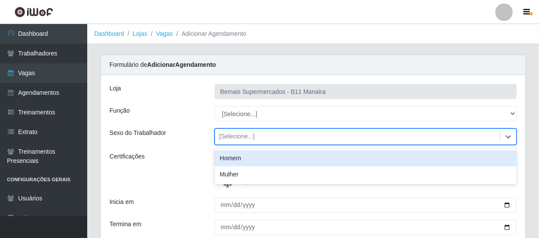
click at [240, 138] on div "[Selecione...]" at bounding box center [236, 136] width 35 height 9
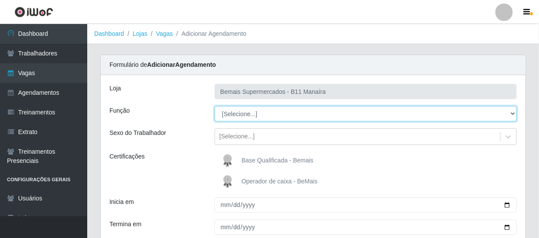
click at [237, 114] on select "[Selecione...] ASG ASG + ASG ++ Auxiliar de Estacionamento Auxiliar de Estacion…" at bounding box center [366, 113] width 302 height 15
select select "70"
click at [215, 106] on select "[Selecione...] ASG ASG + ASG ++ Auxiliar de Estacionamento Auxiliar de Estacion…" at bounding box center [366, 113] width 302 height 15
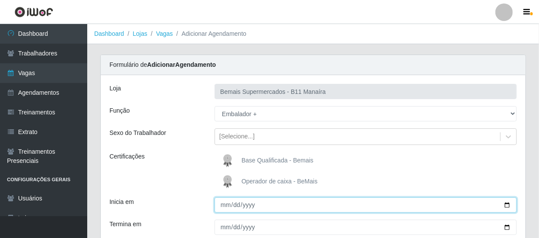
click at [229, 212] on input "Inicia em" at bounding box center [366, 204] width 302 height 15
type input "[DATE]"
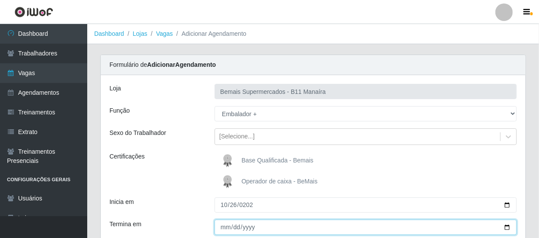
click at [220, 228] on input "Termina em" at bounding box center [366, 226] width 302 height 15
type input "[DATE]"
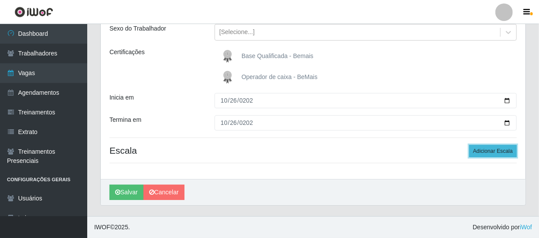
click at [492, 148] on button "Adicionar Escala" at bounding box center [493, 151] width 48 height 12
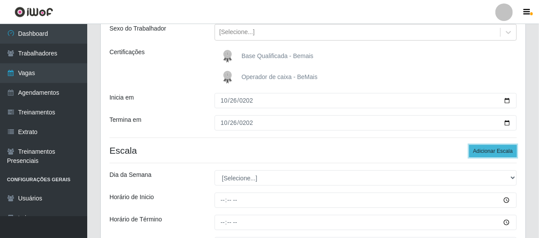
click at [485, 152] on button "Adicionar Escala" at bounding box center [493, 151] width 48 height 12
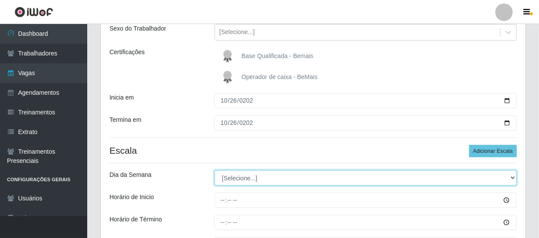
click at [227, 178] on select "[Selecione...] Segunda Terça Quarta Quinta Sexta Sábado Domingo" at bounding box center [366, 177] width 302 height 15
select select "0"
click at [215, 170] on select "[Selecione...] Segunda Terça Quarta Quinta Sexta Sábado Domingo" at bounding box center [366, 177] width 302 height 15
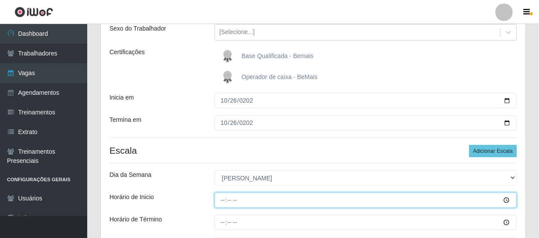
click at [224, 200] on input "Horário de Inicio" at bounding box center [366, 199] width 302 height 15
type input "09:01"
type input "09:00"
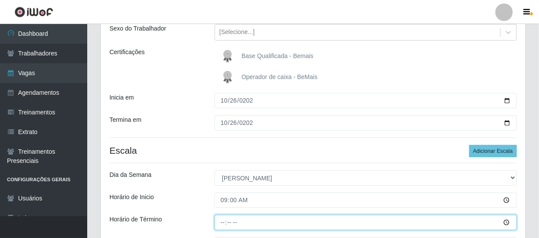
click at [222, 222] on input "Horário de Término" at bounding box center [366, 222] width 302 height 15
type input "15:00"
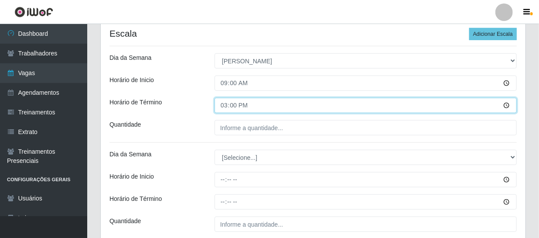
scroll to position [223, 0]
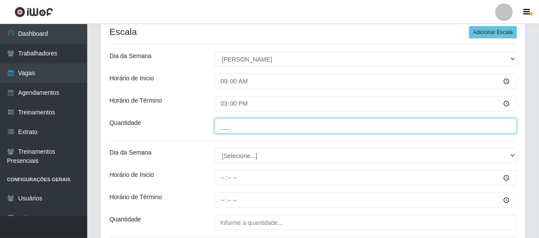
click at [241, 127] on input "___" at bounding box center [366, 125] width 302 height 15
type input "2__"
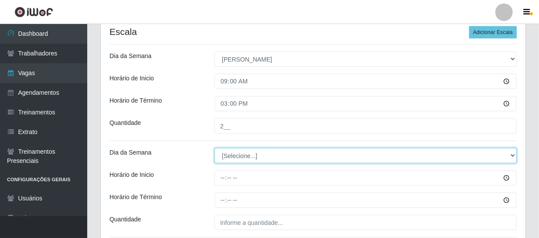
click at [233, 157] on select "[Selecione...] Segunda Terça Quarta Quinta Sexta Sábado Domingo" at bounding box center [366, 155] width 302 height 15
select select "0"
click at [215, 148] on select "[Selecione...] Segunda Terça Quarta Quinta Sexta Sábado Domingo" at bounding box center [366, 155] width 302 height 15
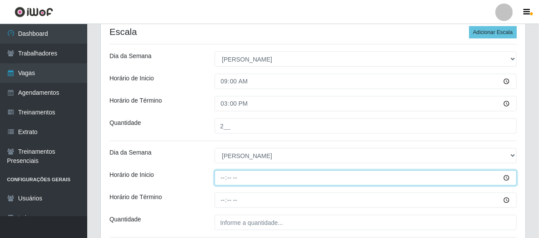
click at [222, 180] on input "Horário de Inicio" at bounding box center [366, 177] width 302 height 15
type input "15:00"
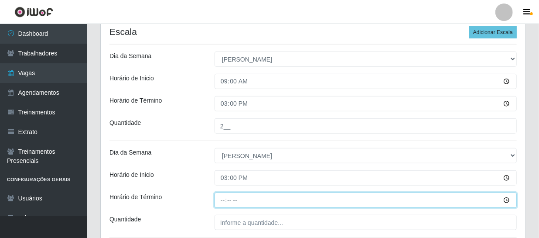
click at [227, 200] on input "Horário de Término" at bounding box center [366, 199] width 302 height 15
type input "21:00"
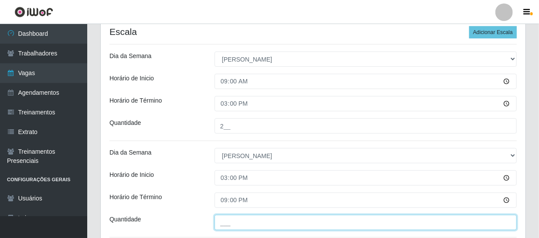
click at [248, 224] on input "___" at bounding box center [366, 222] width 302 height 15
type input "2__"
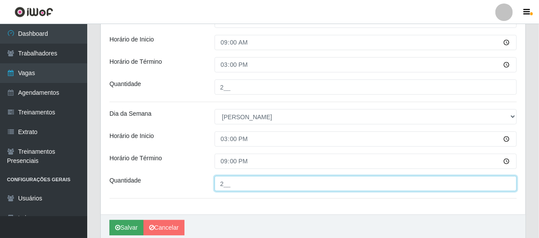
scroll to position [297, 0]
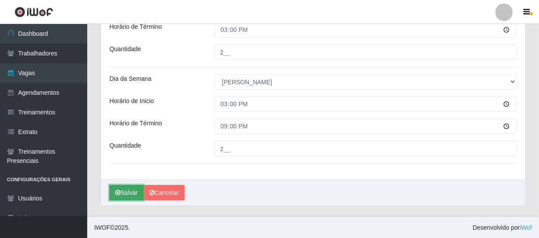
click at [134, 190] on button "Salvar" at bounding box center [126, 192] width 34 height 15
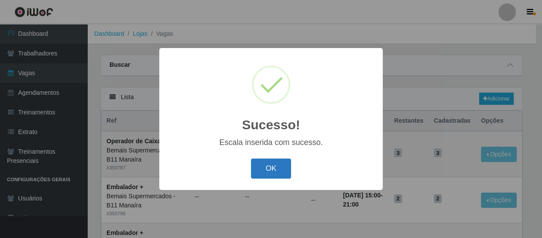
click at [276, 166] on button "OK" at bounding box center [271, 168] width 41 height 20
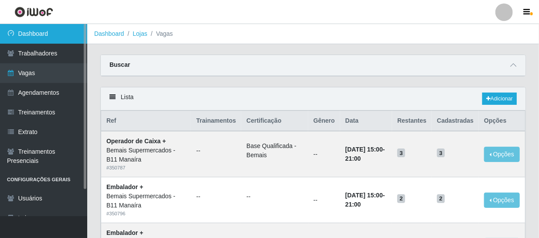
click at [41, 37] on link "Dashboard" at bounding box center [43, 34] width 87 height 20
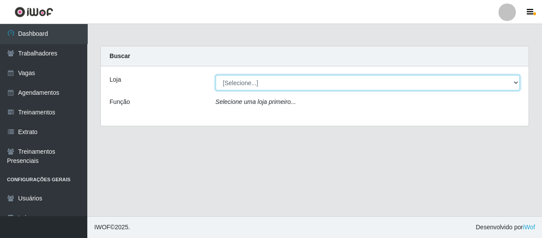
click at [328, 82] on select "[Selecione...] Bemais Supermercados - B11 Manaíra" at bounding box center [367, 82] width 304 height 15
select select "409"
click at [215, 75] on select "[Selecione...] Bemais Supermercados - B11 Manaíra" at bounding box center [367, 82] width 304 height 15
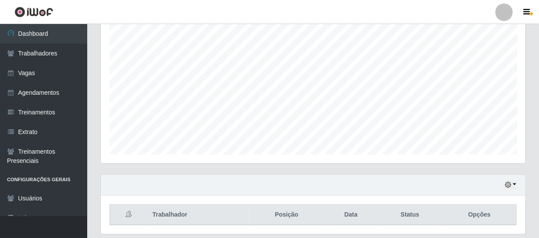
scroll to position [186, 0]
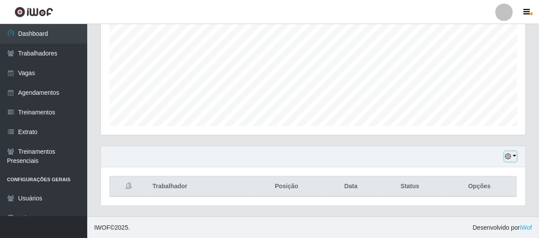
click at [515, 155] on button "button" at bounding box center [511, 156] width 12 height 10
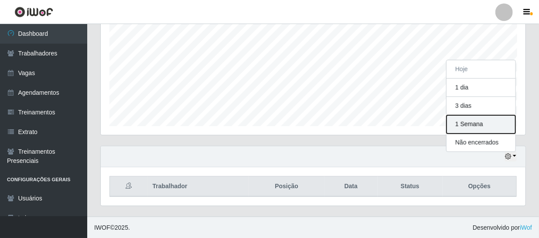
click at [483, 122] on button "1 Semana" at bounding box center [481, 124] width 69 height 18
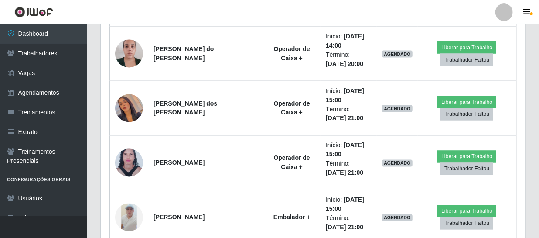
scroll to position [588, 0]
